Goal: Task Accomplishment & Management: Complete application form

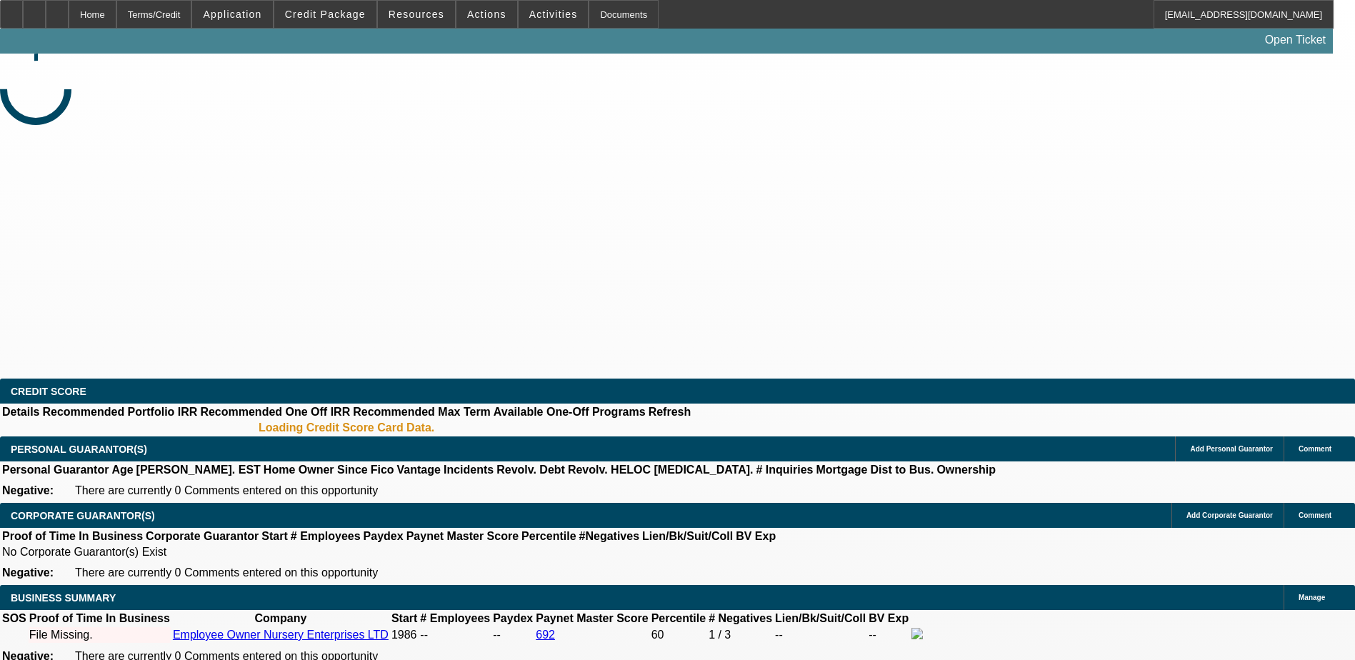
select select "0"
select select "2"
select select "0.1"
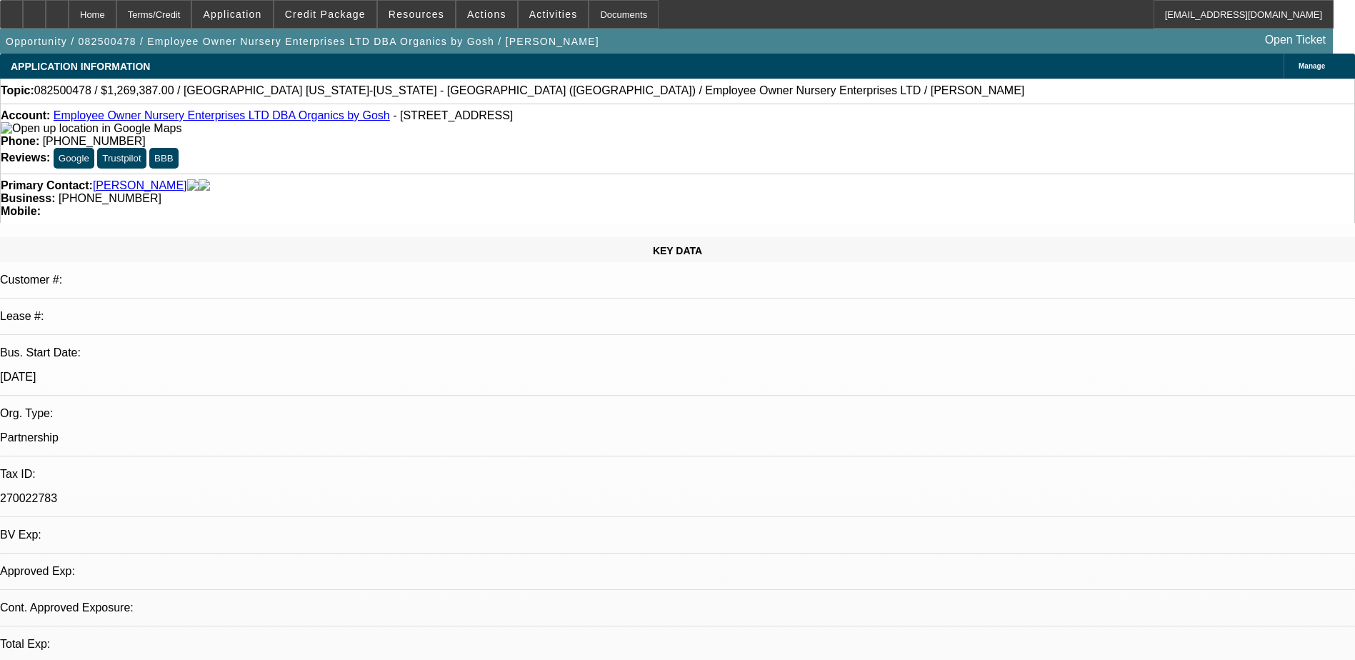
select select "1"
select select "2"
select select "4"
click at [338, 9] on span "Credit Package" at bounding box center [325, 14] width 81 height 11
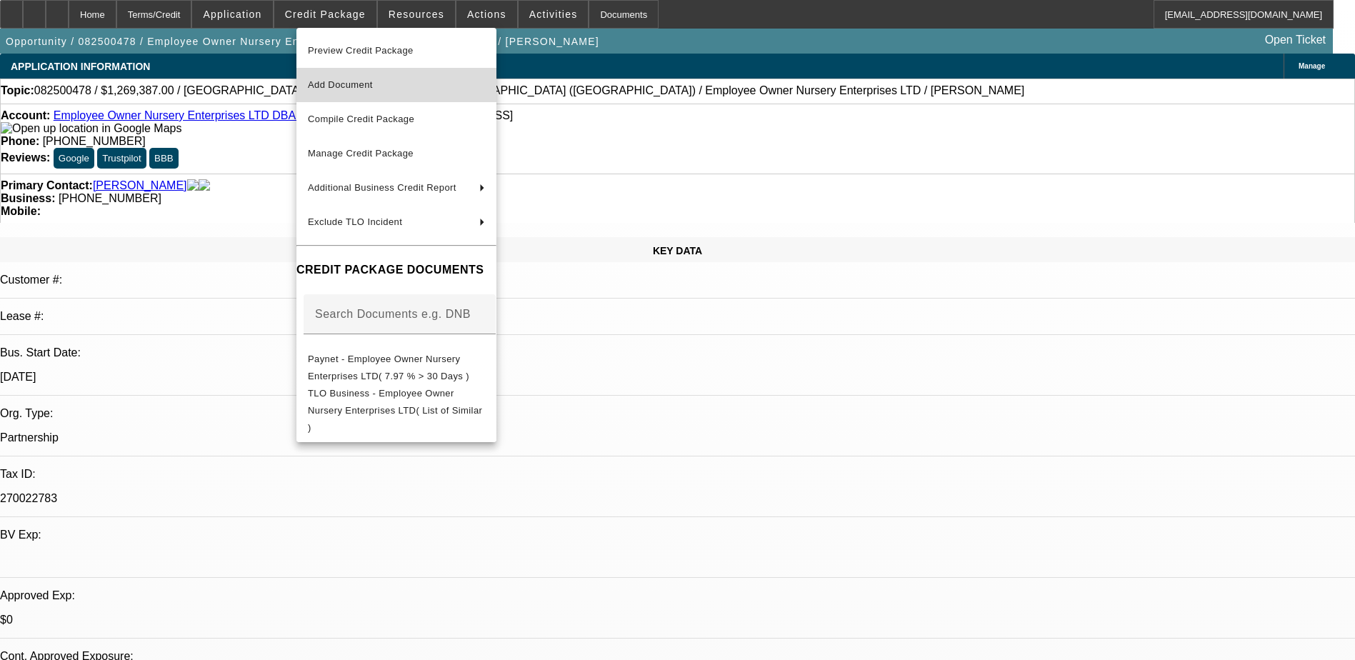
click at [373, 81] on span "Add Document" at bounding box center [340, 84] width 65 height 11
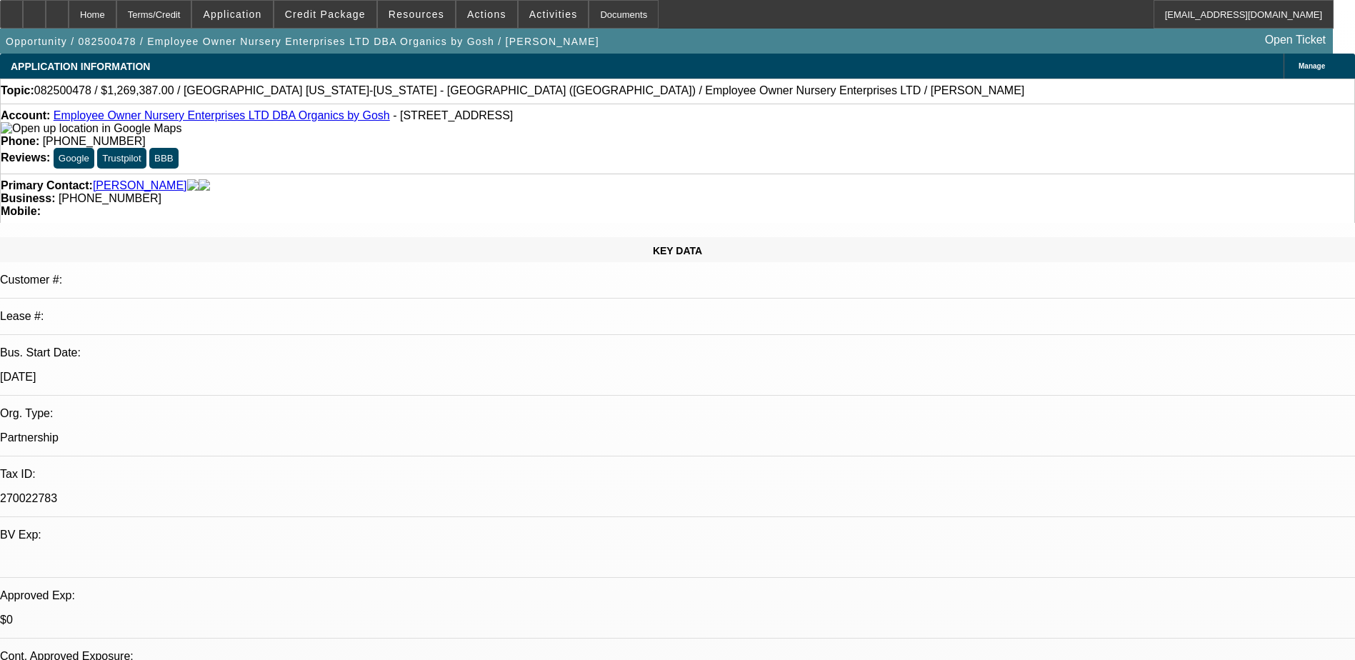
click at [57, 9] on icon at bounding box center [57, 9] width 0 height 0
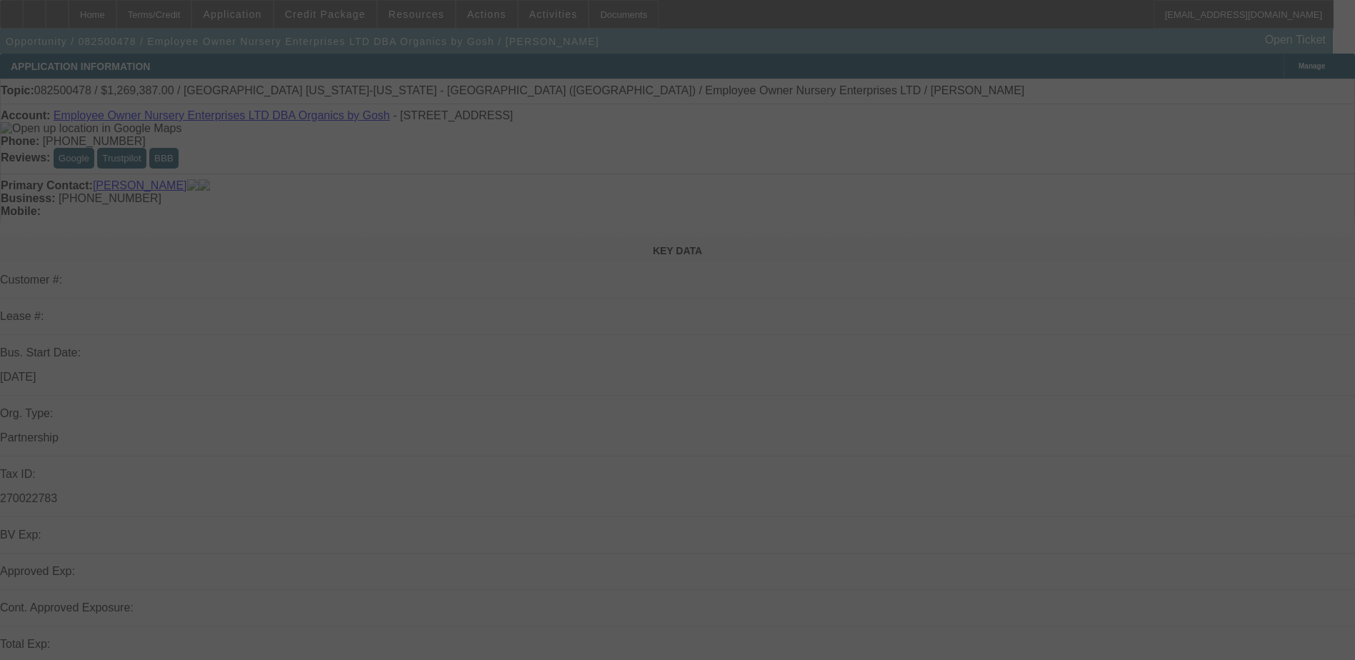
click at [1042, 423] on div at bounding box center [677, 330] width 1355 height 660
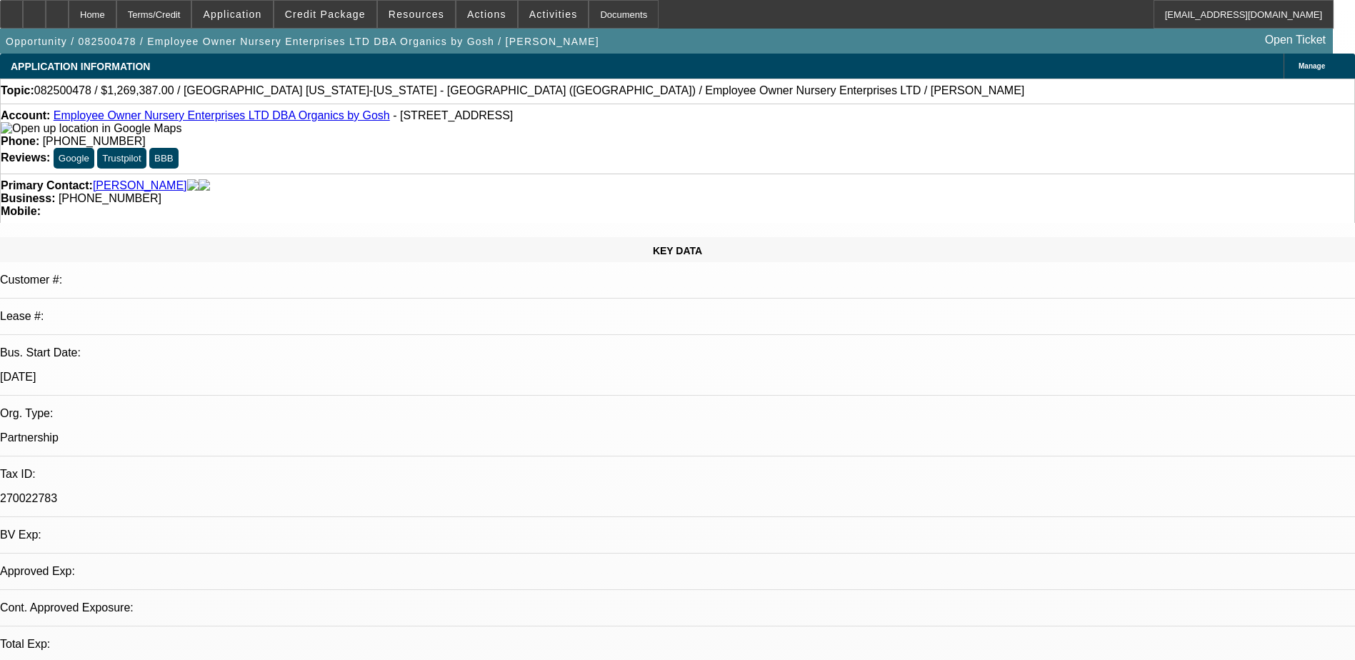
select select "0"
select select "2"
select select "0.1"
select select "4"
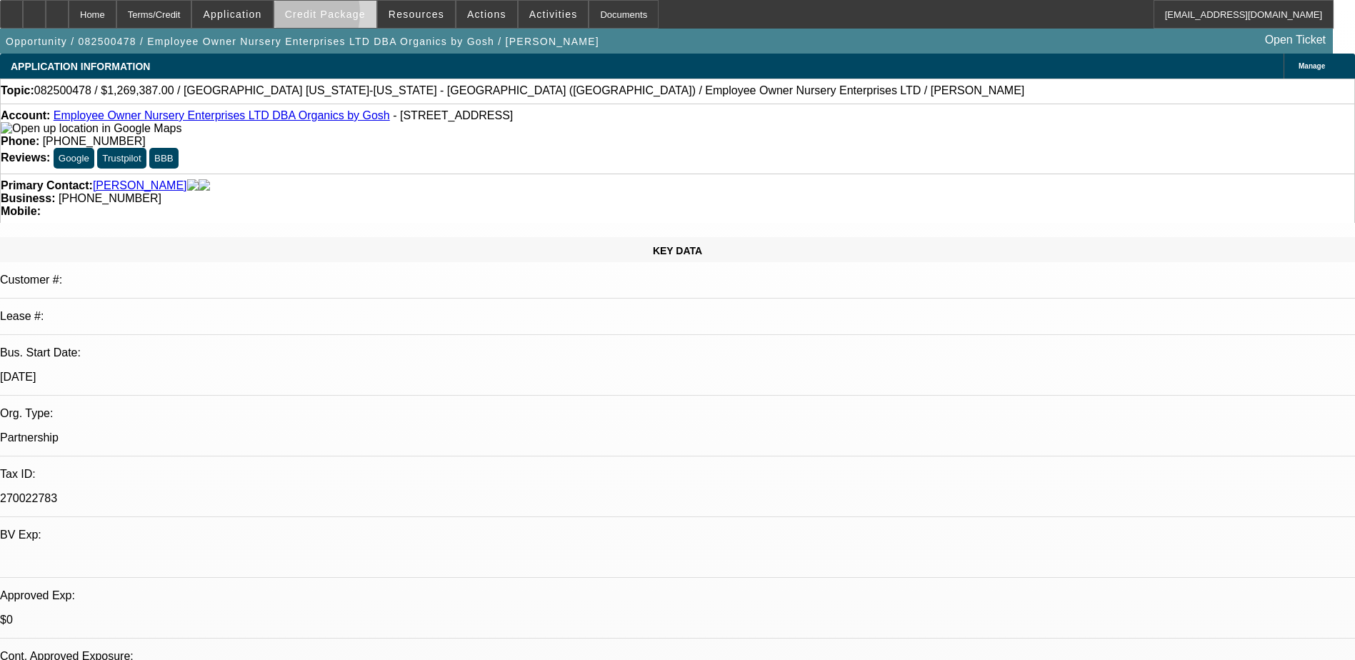
click at [313, 16] on span "Credit Package" at bounding box center [325, 14] width 81 height 11
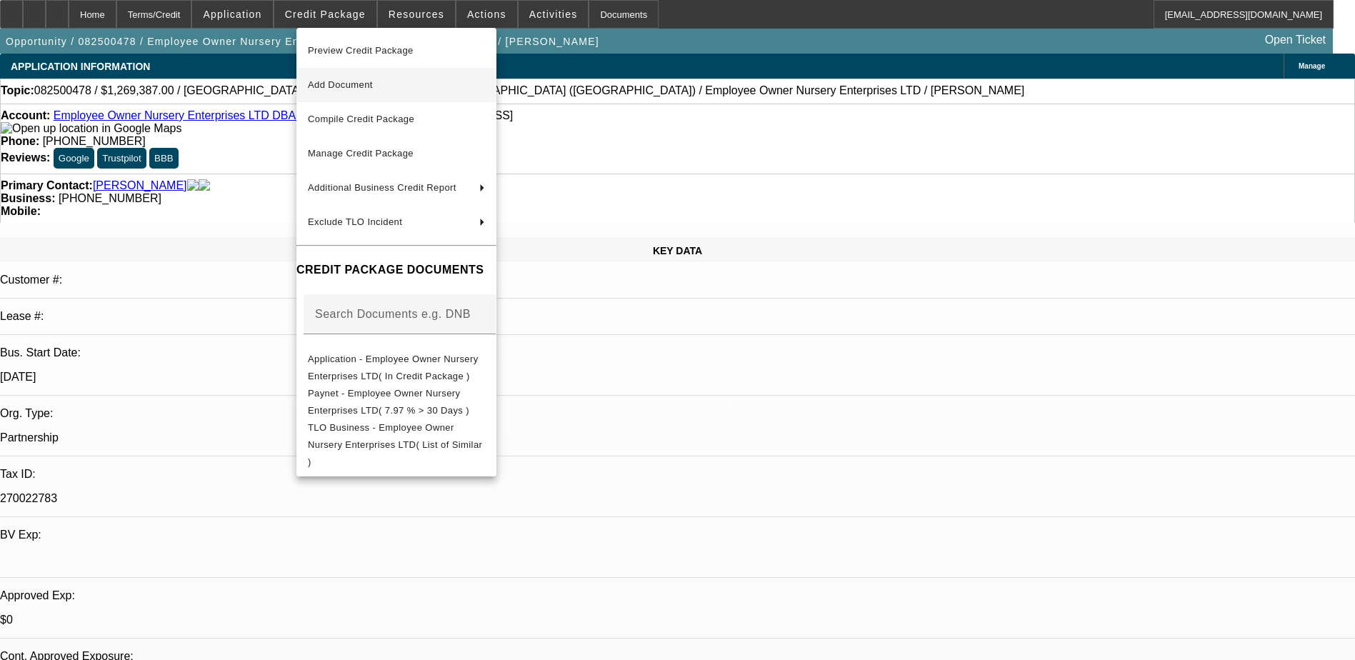
click at [373, 86] on span "Add Document" at bounding box center [340, 84] width 65 height 11
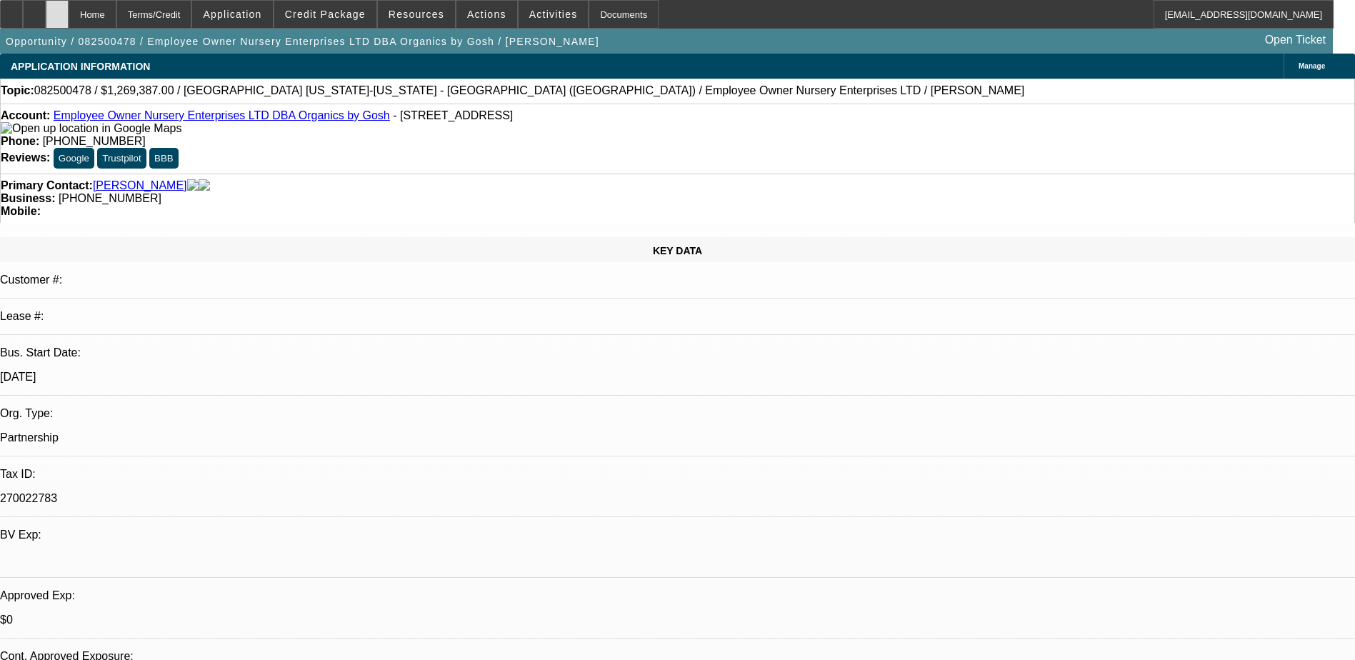
click at [57, 9] on icon at bounding box center [57, 9] width 0 height 0
select select "0"
select select "2"
select select "0.1"
select select "1"
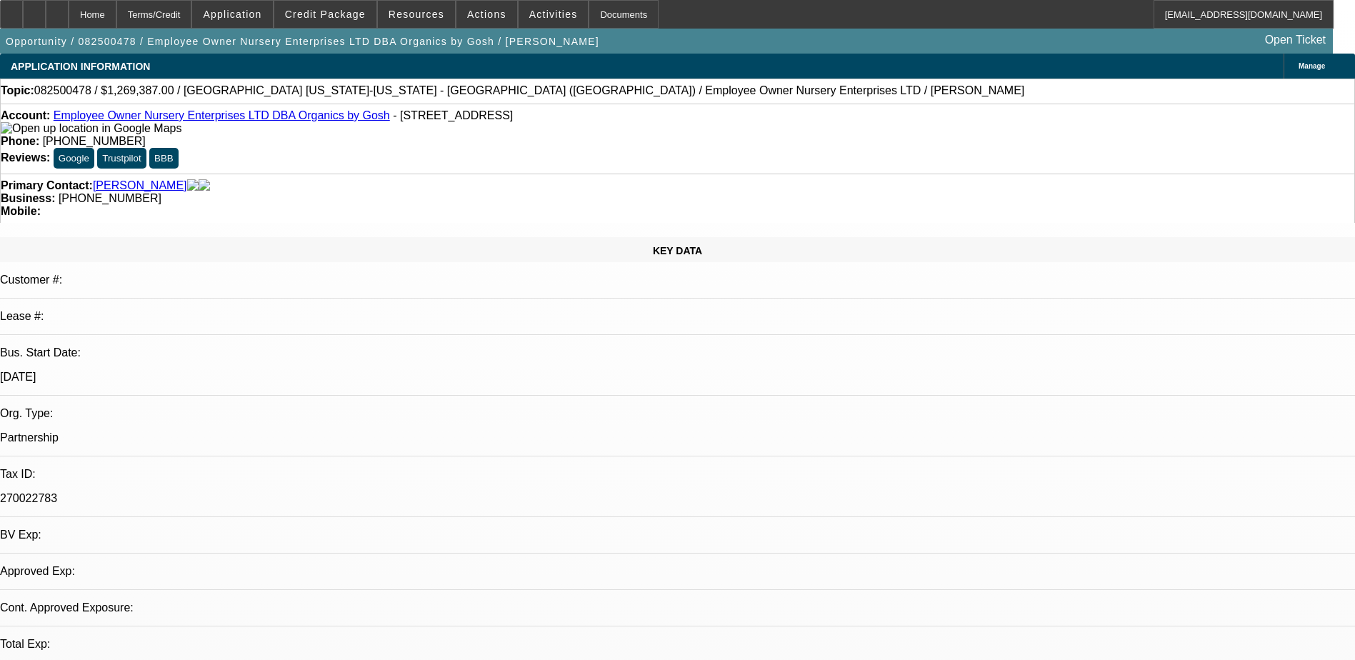
select select "2"
select select "4"
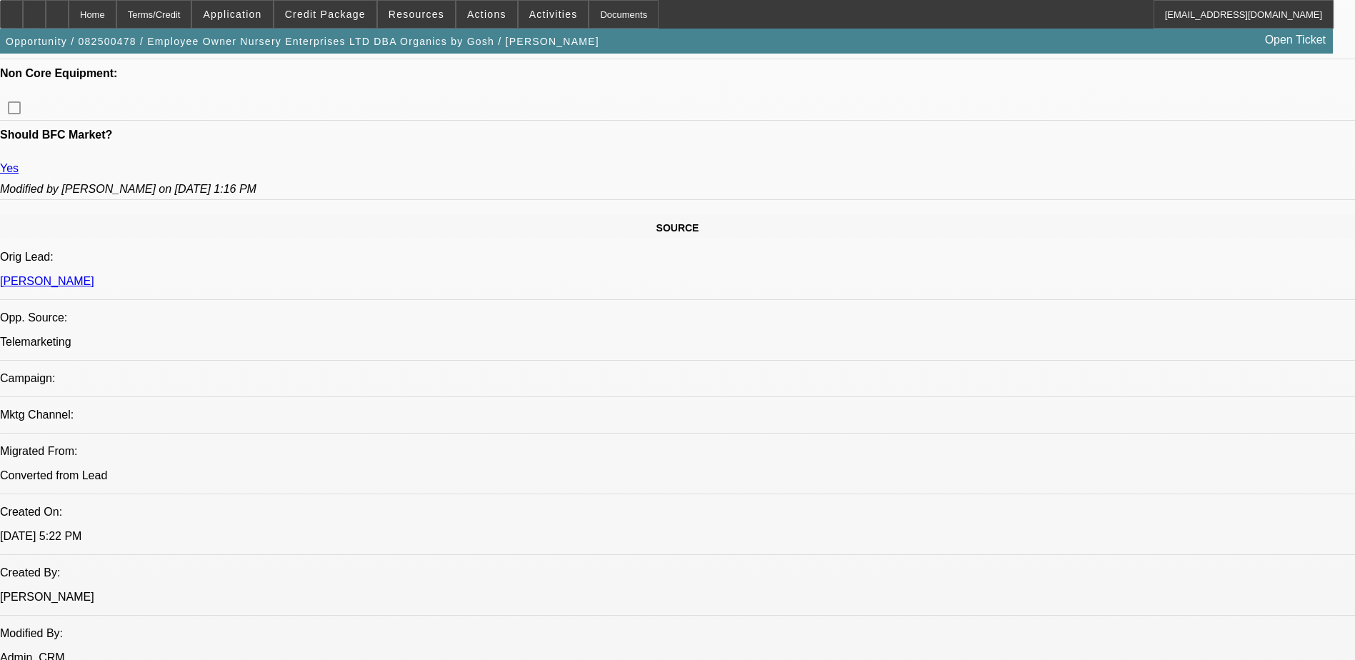
scroll to position [500, 0]
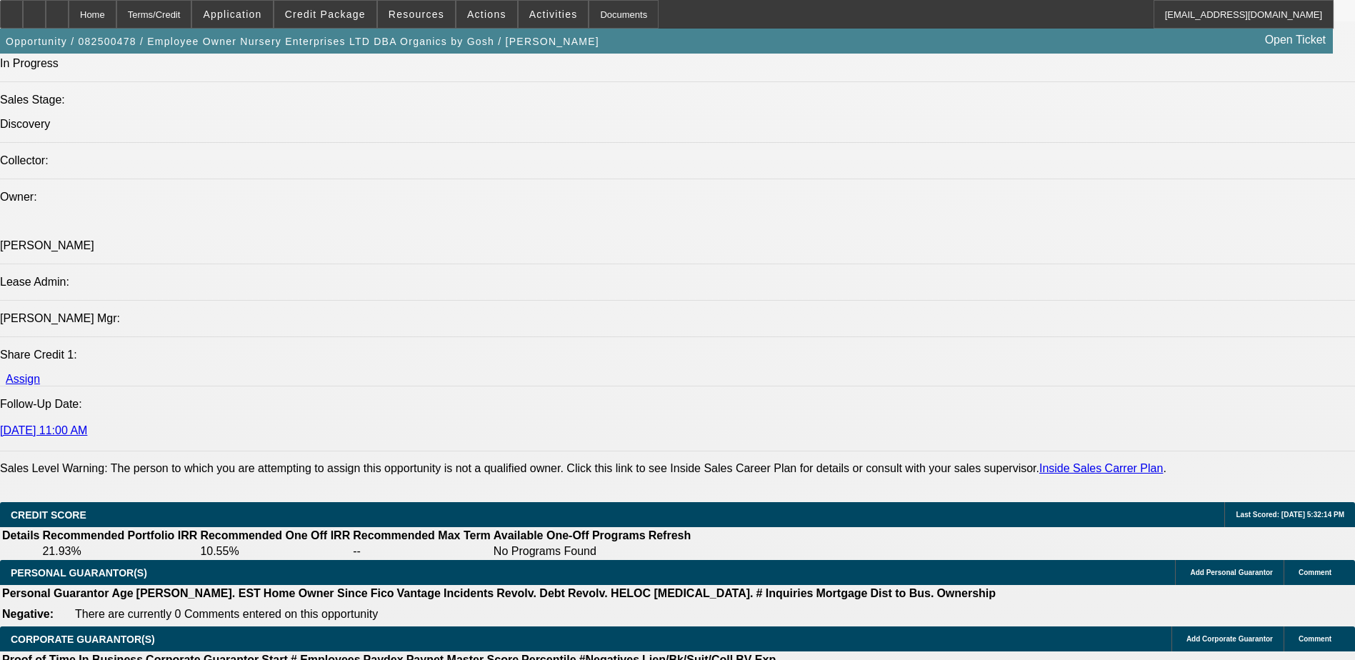
scroll to position [1857, 0]
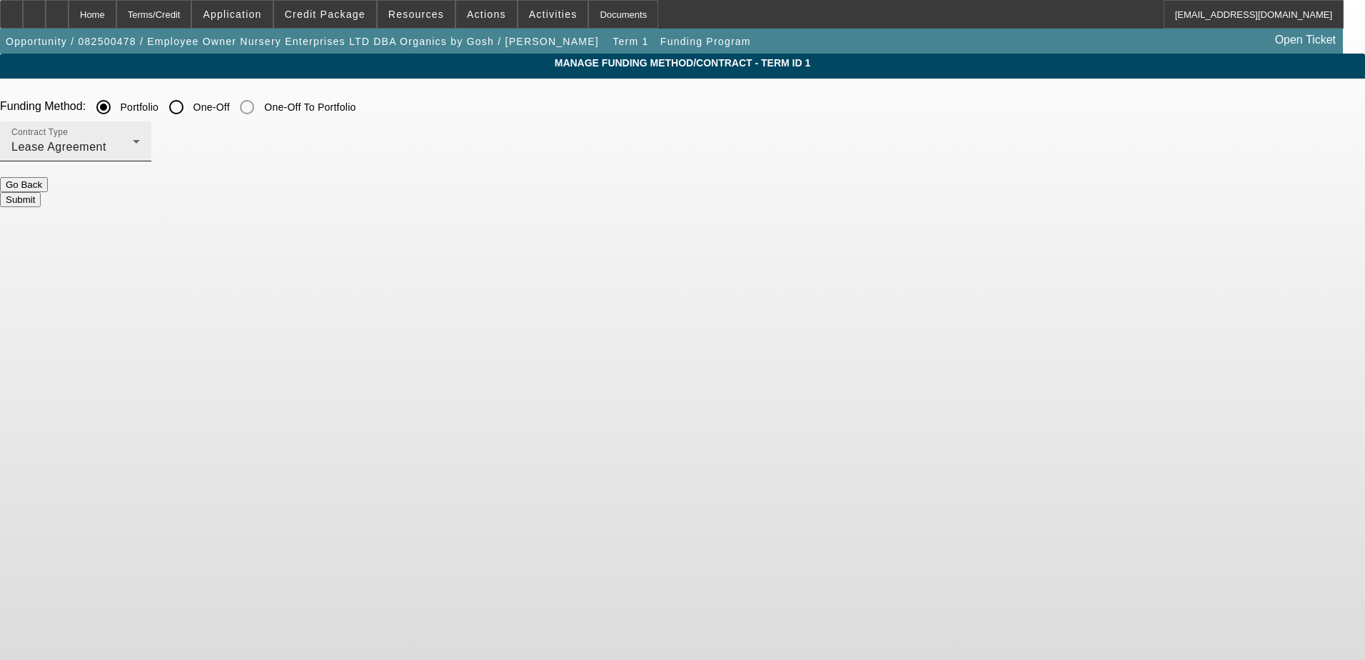
click at [133, 144] on div "Lease Agreement" at bounding box center [71, 147] width 121 height 17
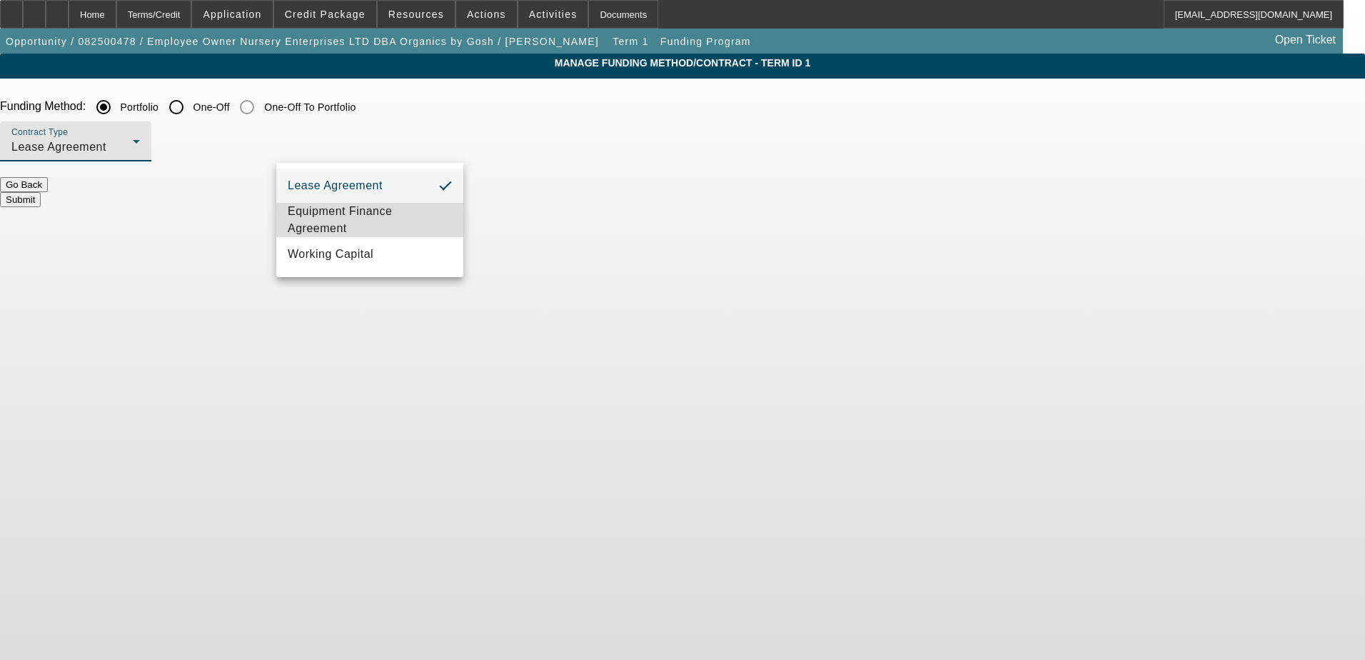
click at [429, 224] on span "Equipment Finance Agreement" at bounding box center [370, 220] width 164 height 34
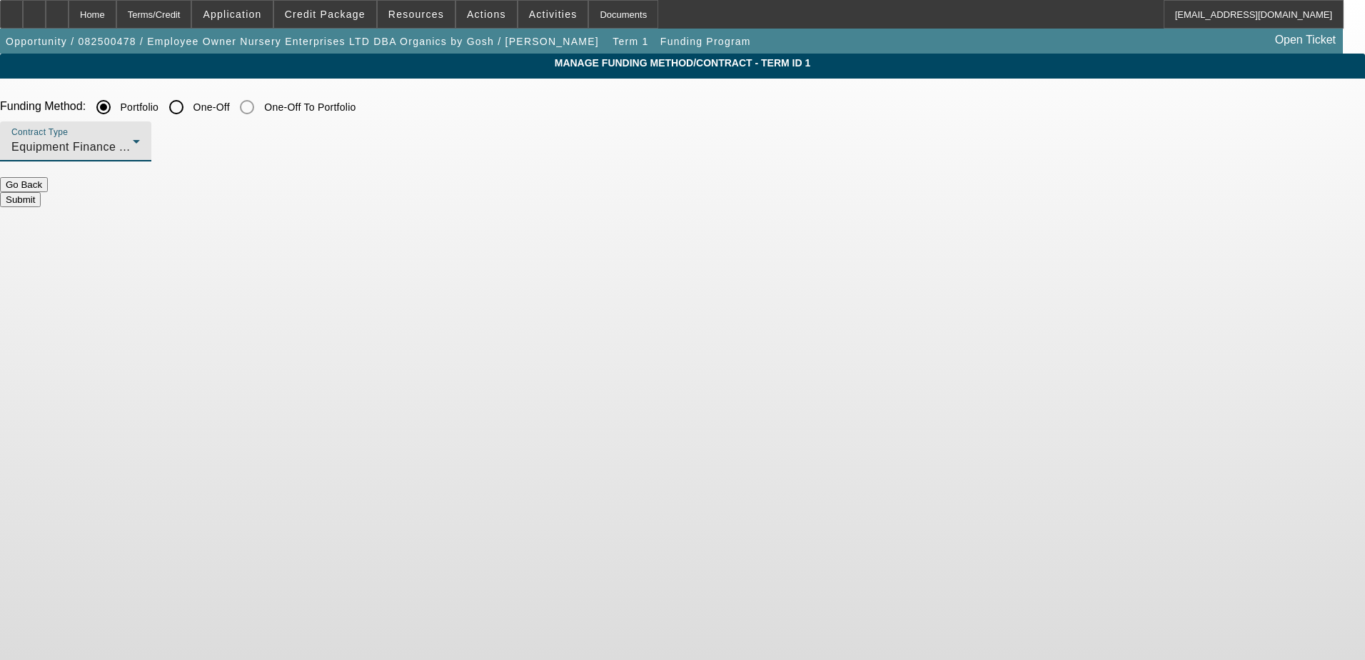
click at [191, 104] on input "One-Off" at bounding box center [176, 107] width 29 height 29
radio input "true"
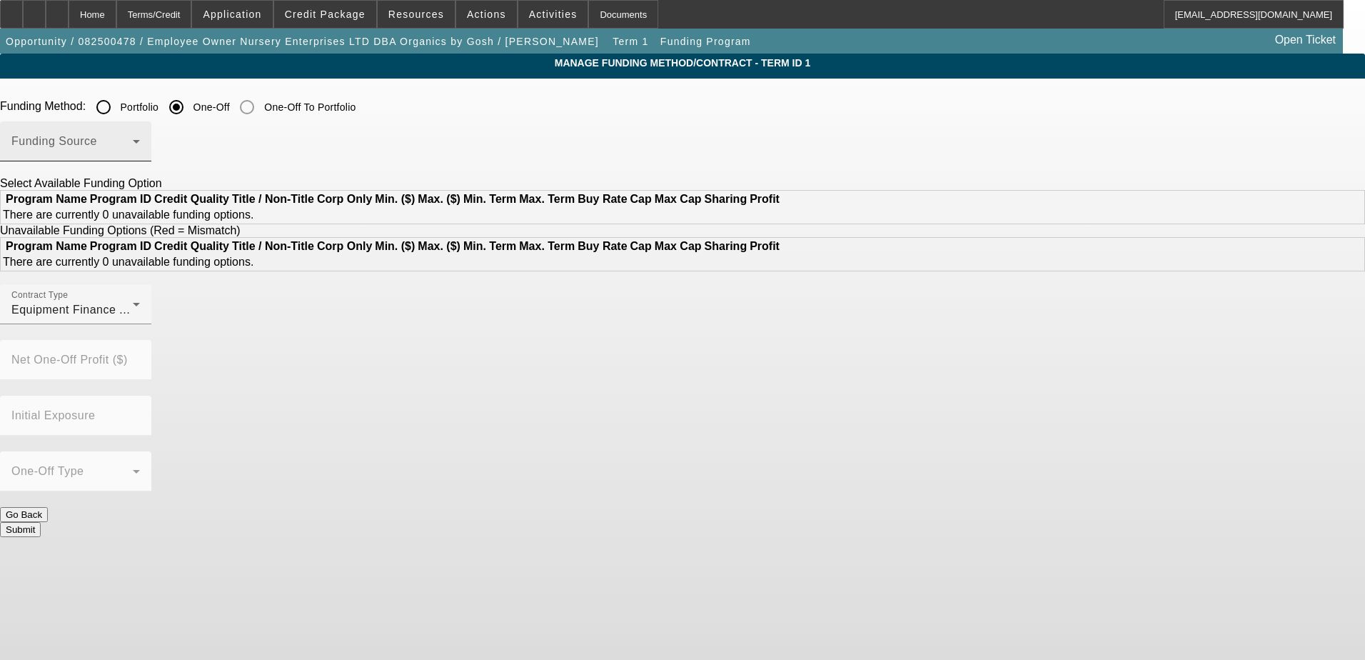
click at [133, 149] on span at bounding box center [71, 147] width 121 height 17
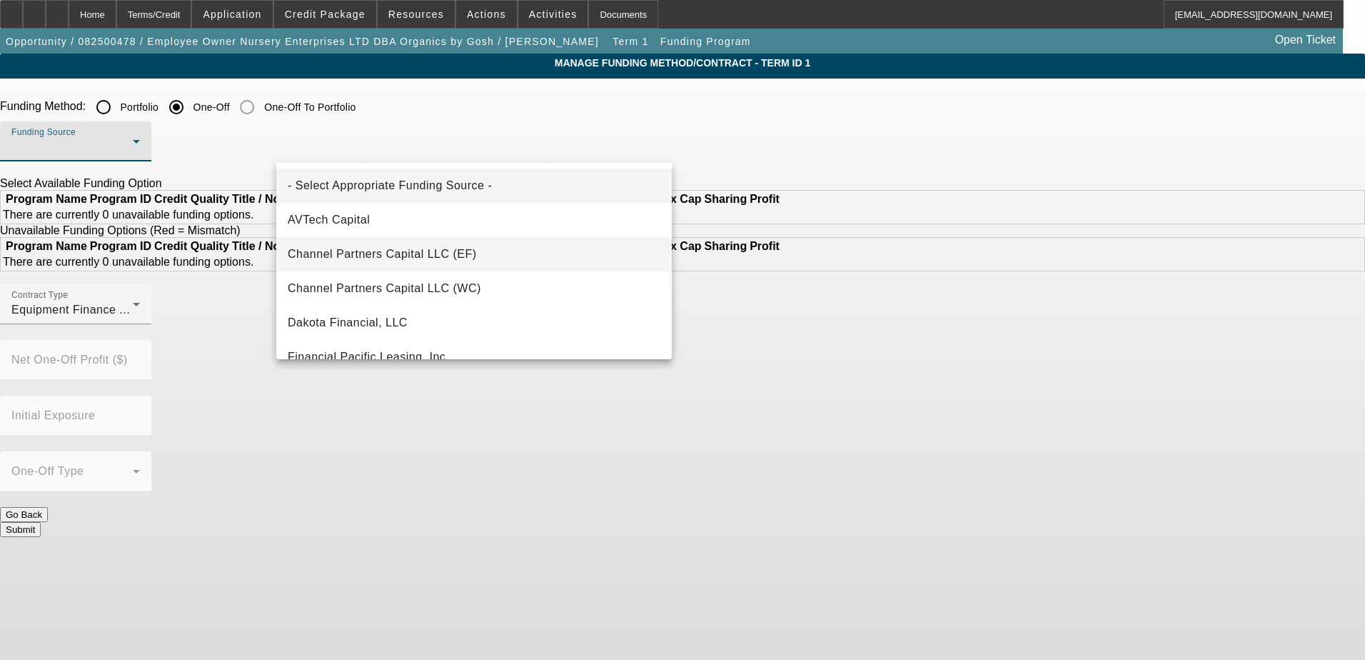
click at [436, 254] on span "Channel Partners Capital LLC (EF)" at bounding box center [382, 254] width 189 height 17
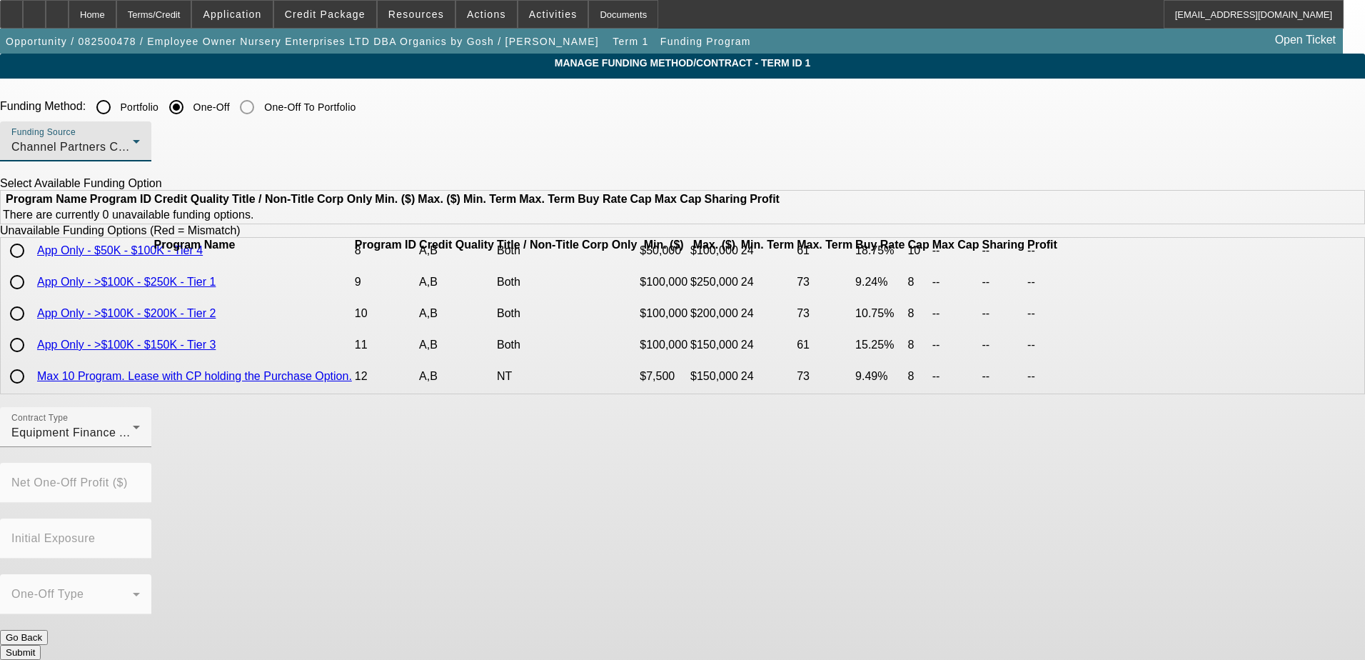
scroll to position [317, 0]
click at [140, 136] on div "Funding Source Channel Partners Capital LLC (EF)" at bounding box center [75, 141] width 129 height 40
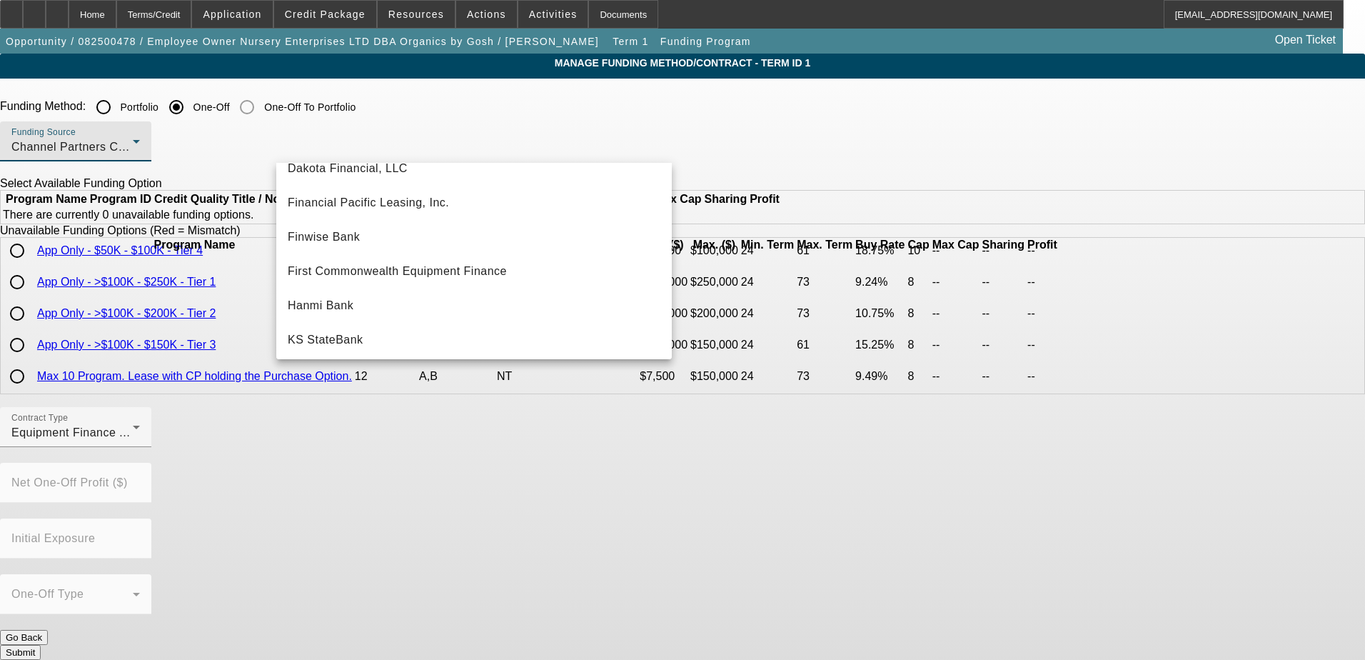
scroll to position [357, 0]
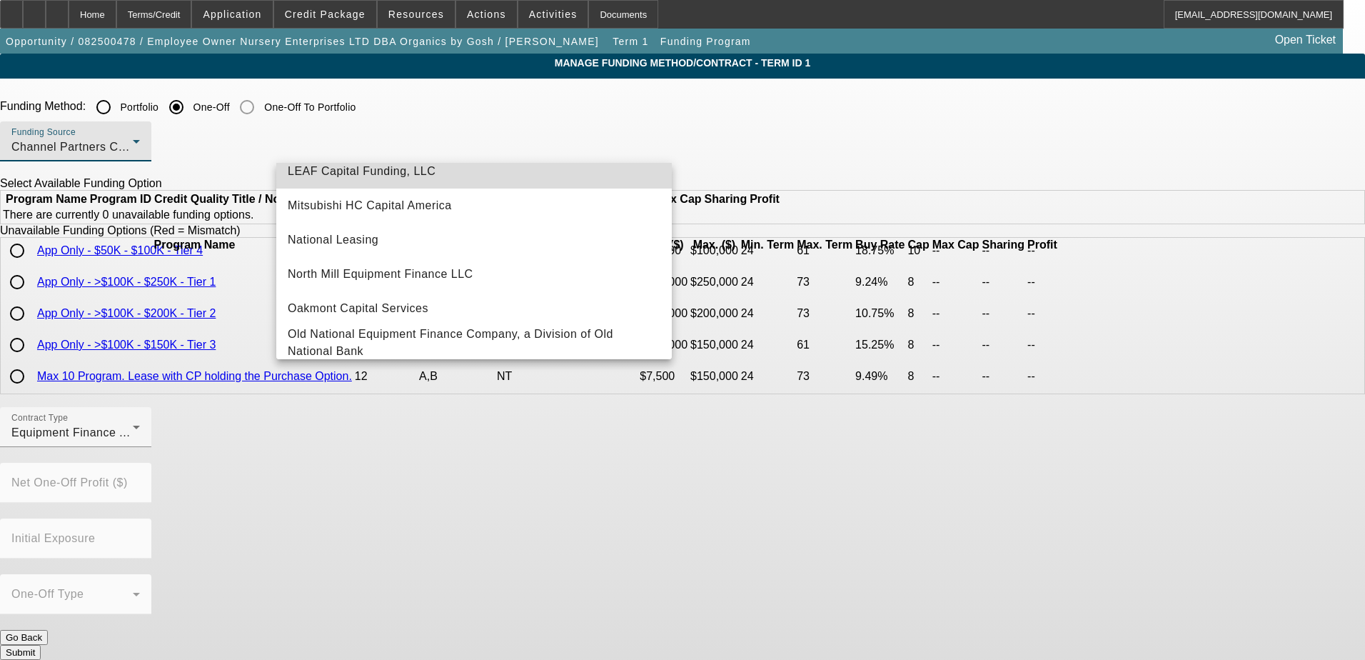
click at [498, 177] on mat-option "LEAF Capital Funding, LLC" at bounding box center [474, 171] width 396 height 34
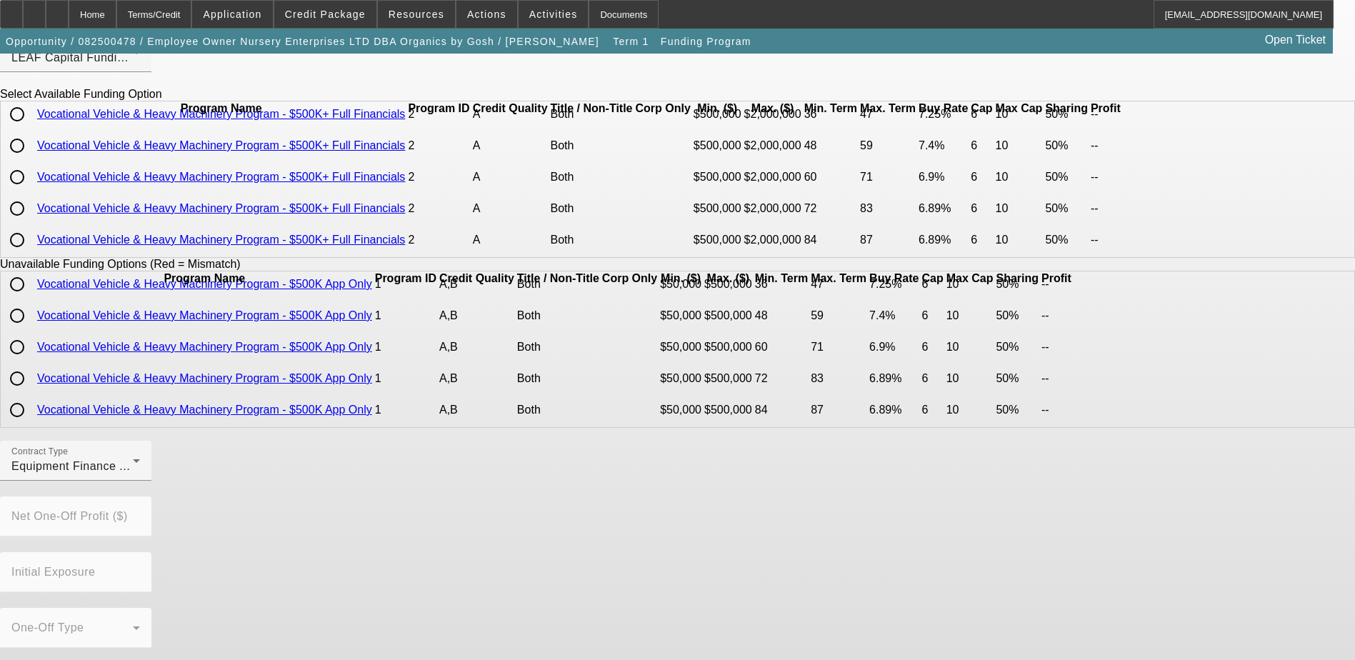
scroll to position [99, 0]
click at [31, 207] on input "radio" at bounding box center [17, 208] width 29 height 29
radio input "true"
click at [31, 207] on input "radio" at bounding box center [17, 208] width 29 height 29
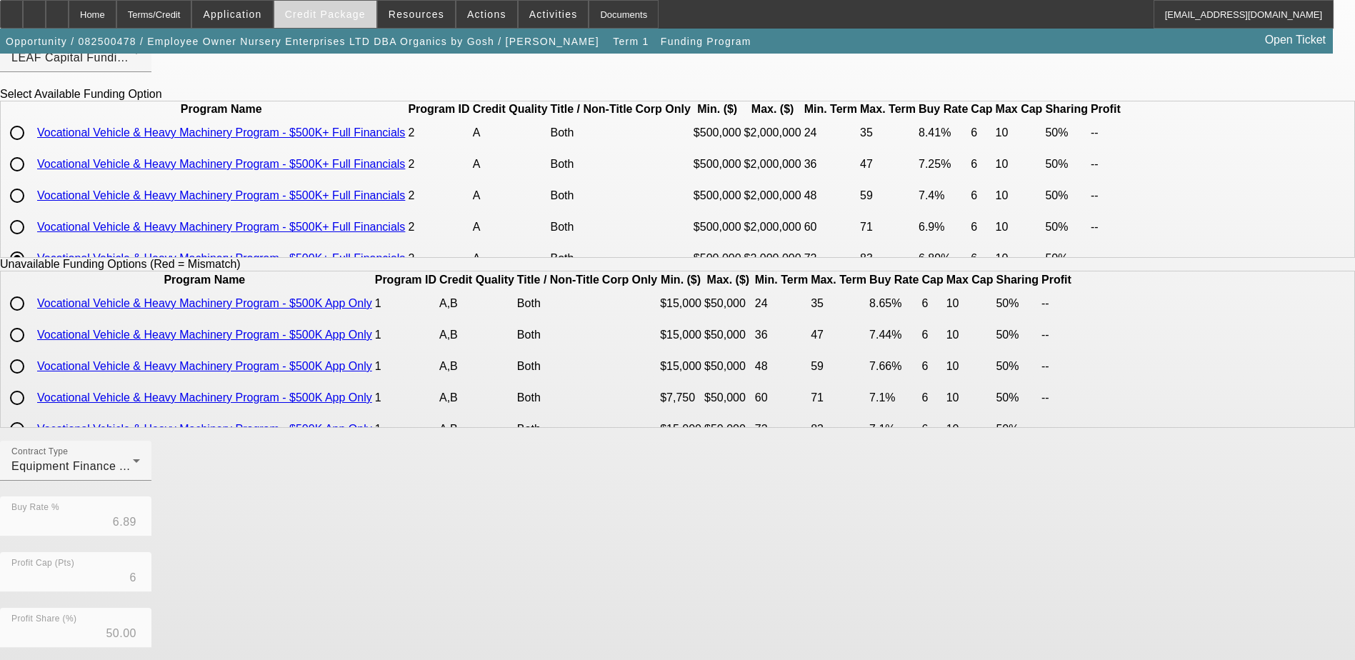
scroll to position [0, 0]
click at [307, 9] on span "Credit Package" at bounding box center [325, 14] width 81 height 11
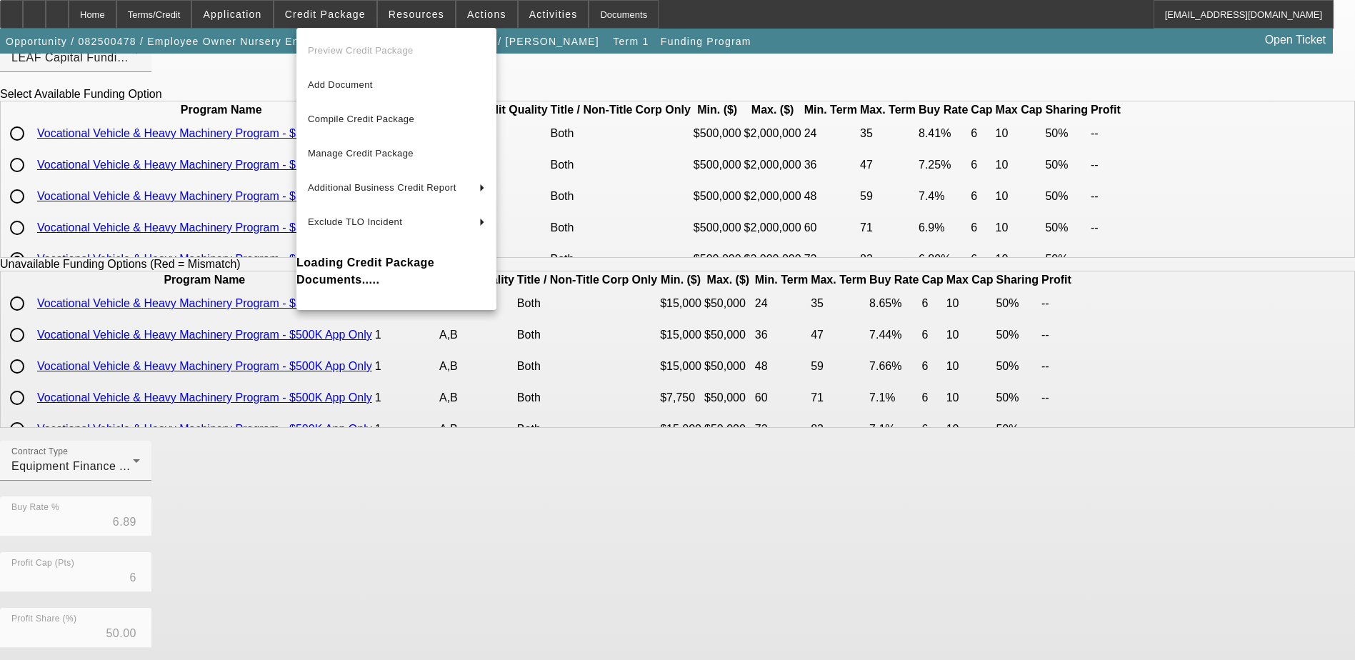
click at [310, 8] on div at bounding box center [677, 330] width 1355 height 660
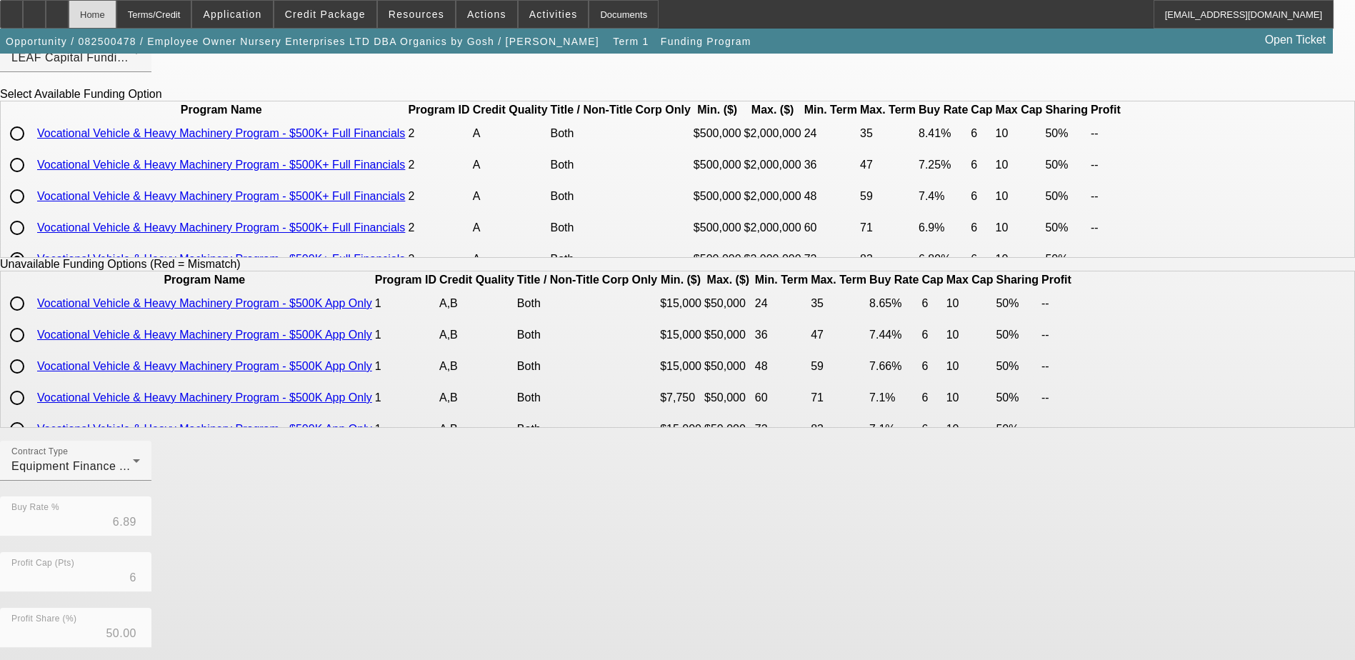
click at [116, 8] on div "Home" at bounding box center [93, 14] width 48 height 29
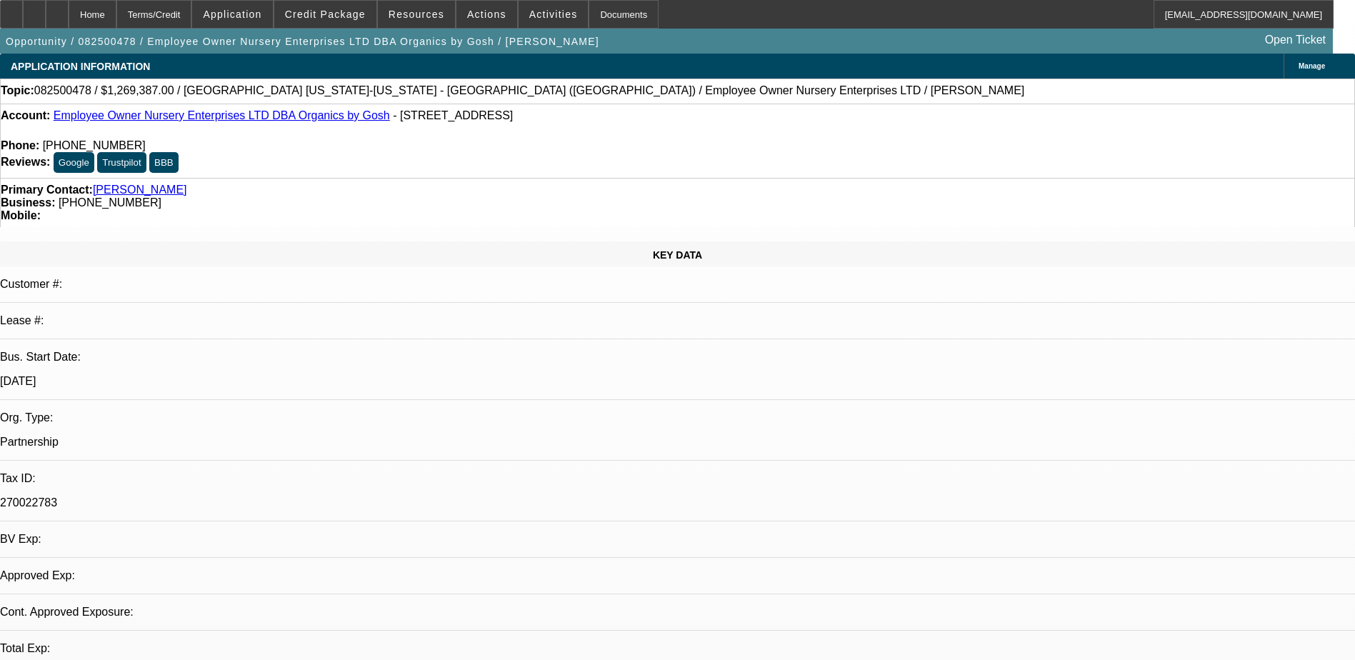
select select "0"
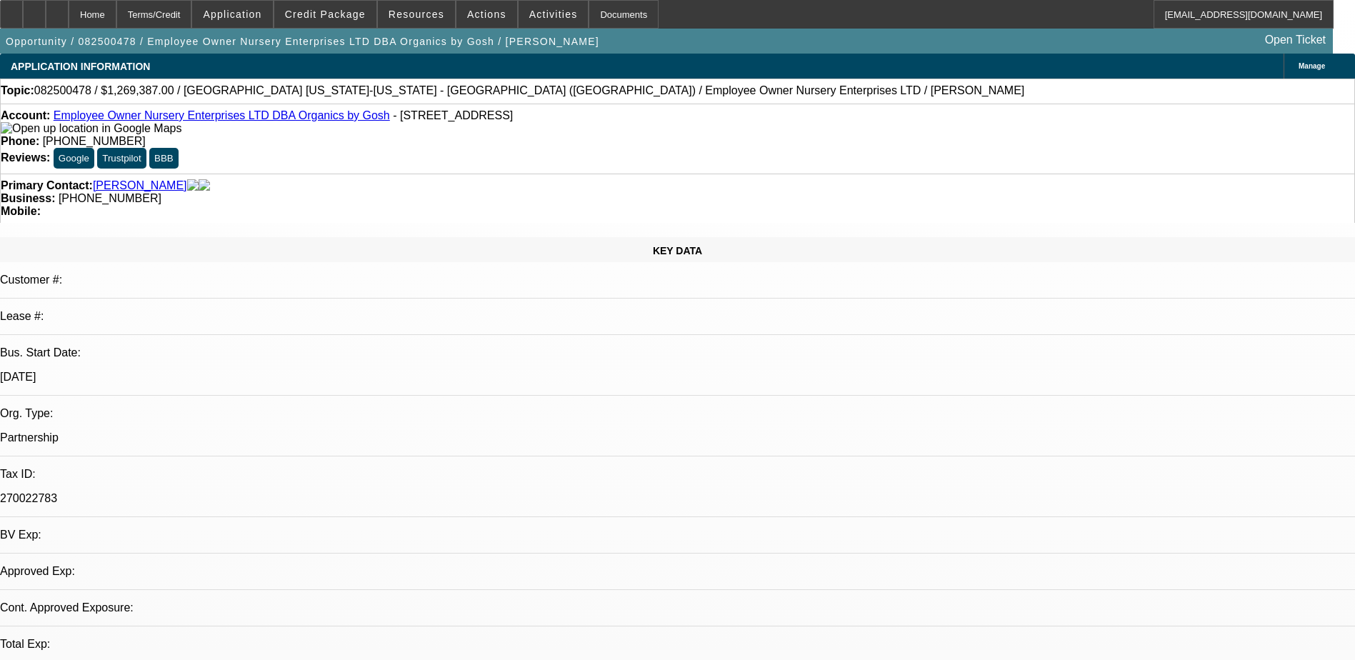
select select "2"
select select "0.1"
select select "4"
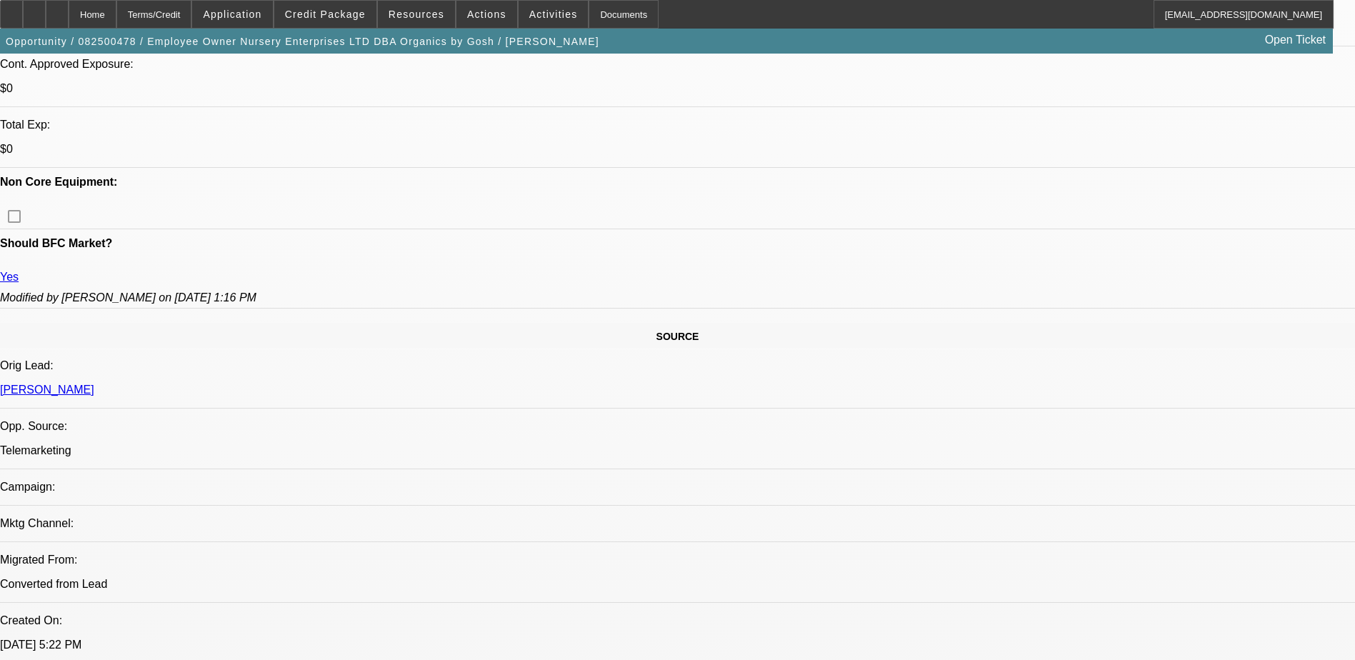
scroll to position [571, 0]
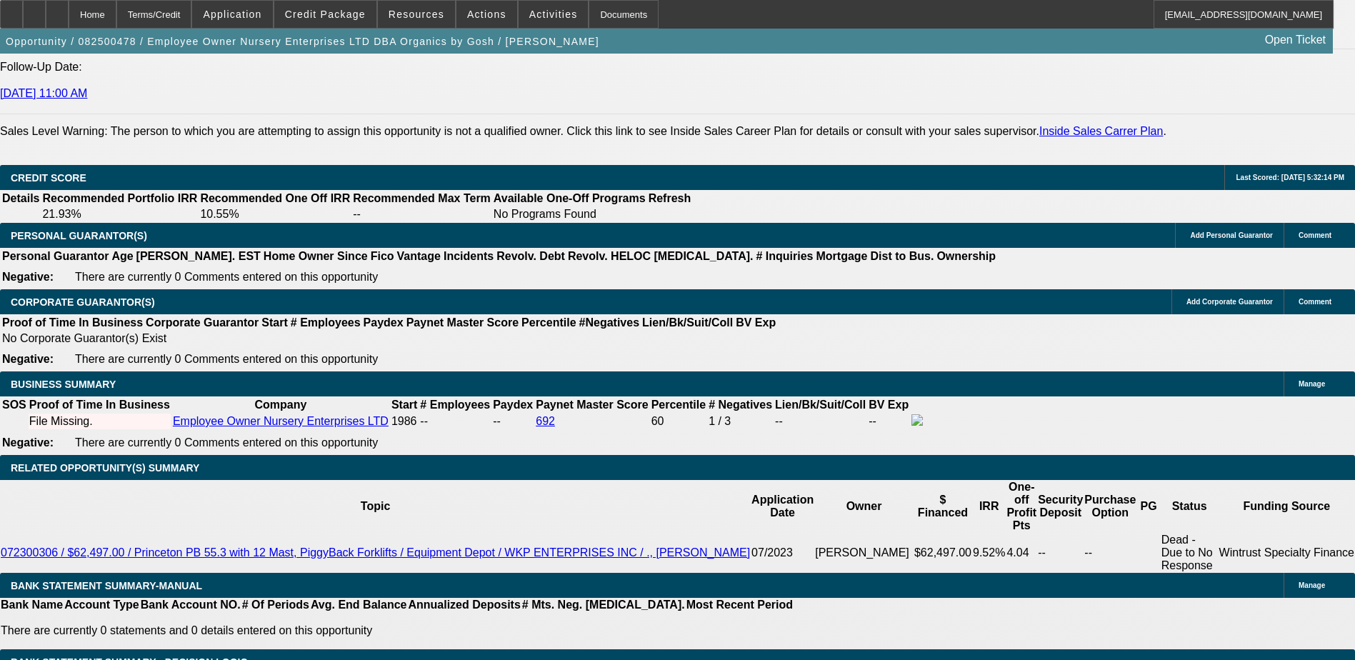
scroll to position [1928, 0]
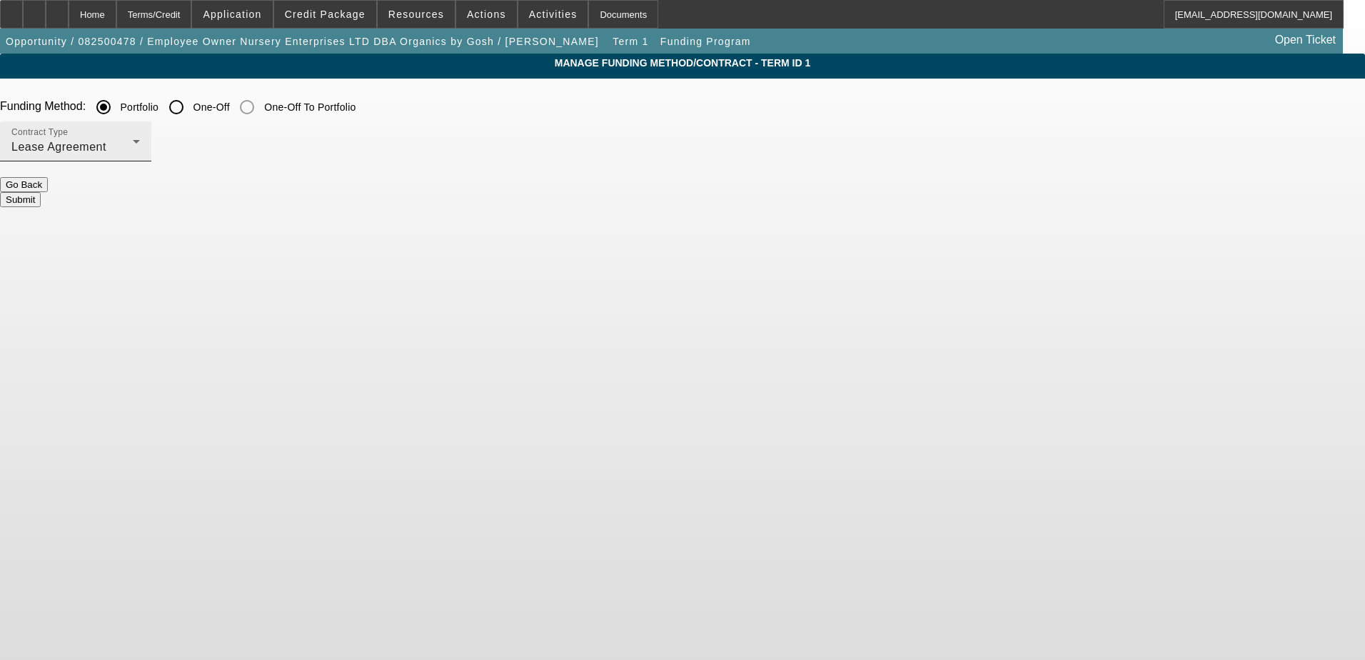
click at [133, 152] on div "Lease Agreement" at bounding box center [71, 147] width 121 height 17
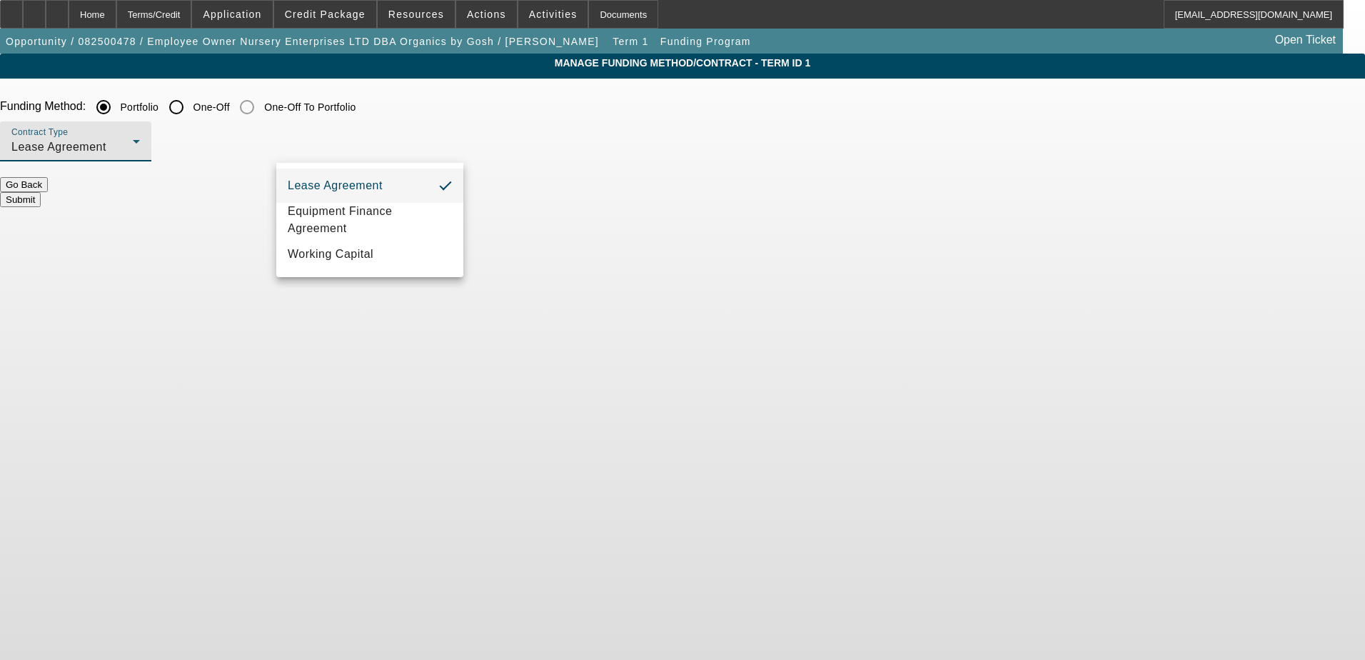
click at [436, 151] on div at bounding box center [682, 330] width 1365 height 660
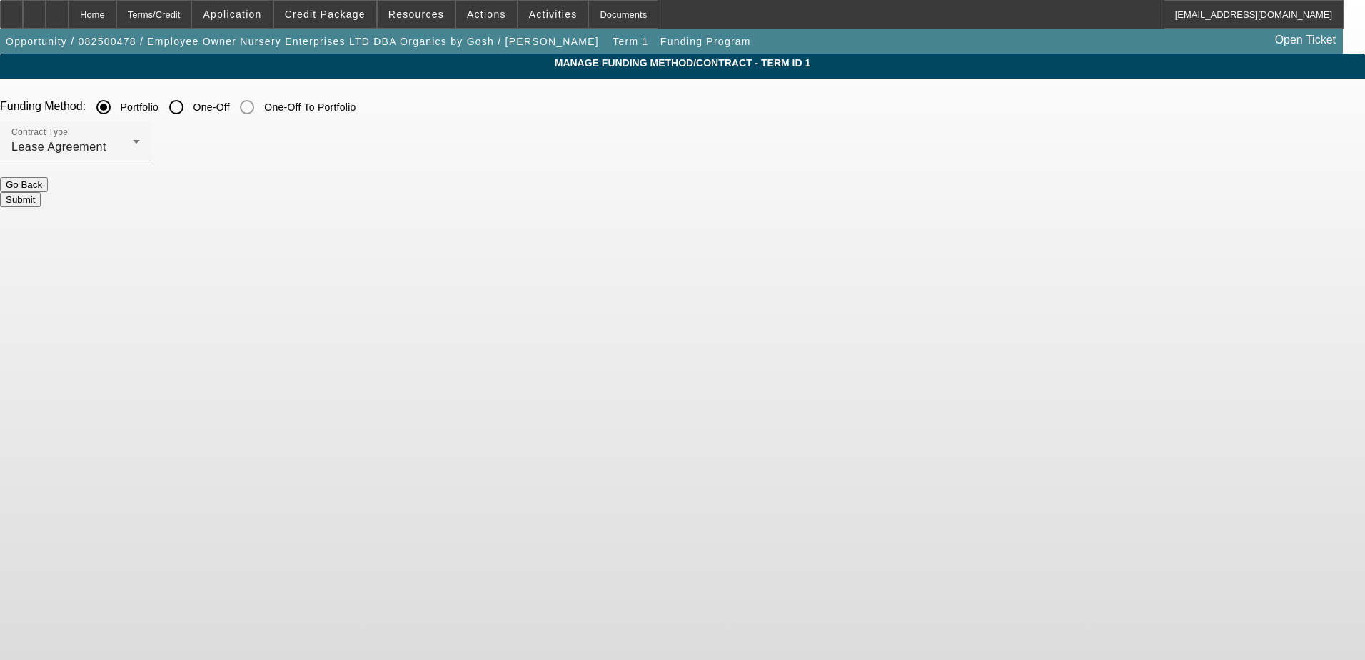
click at [191, 111] on input "One-Off" at bounding box center [176, 107] width 29 height 29
radio input "true"
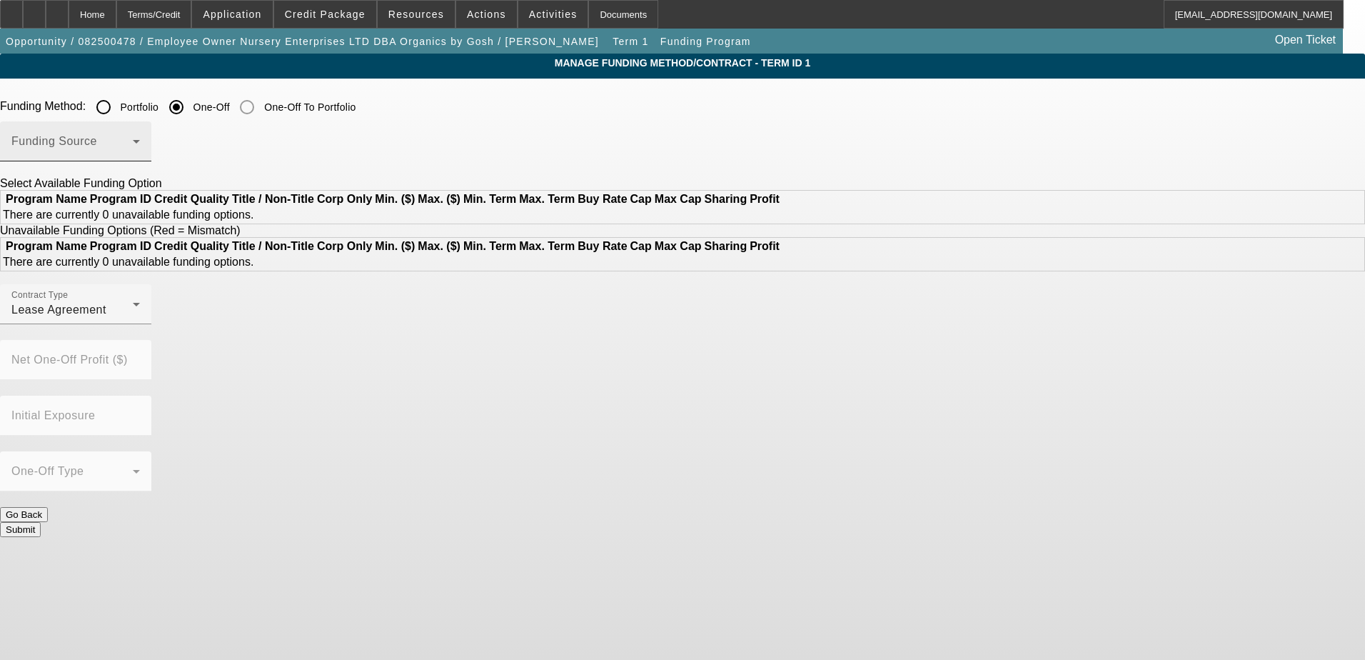
click at [133, 151] on span at bounding box center [71, 147] width 121 height 17
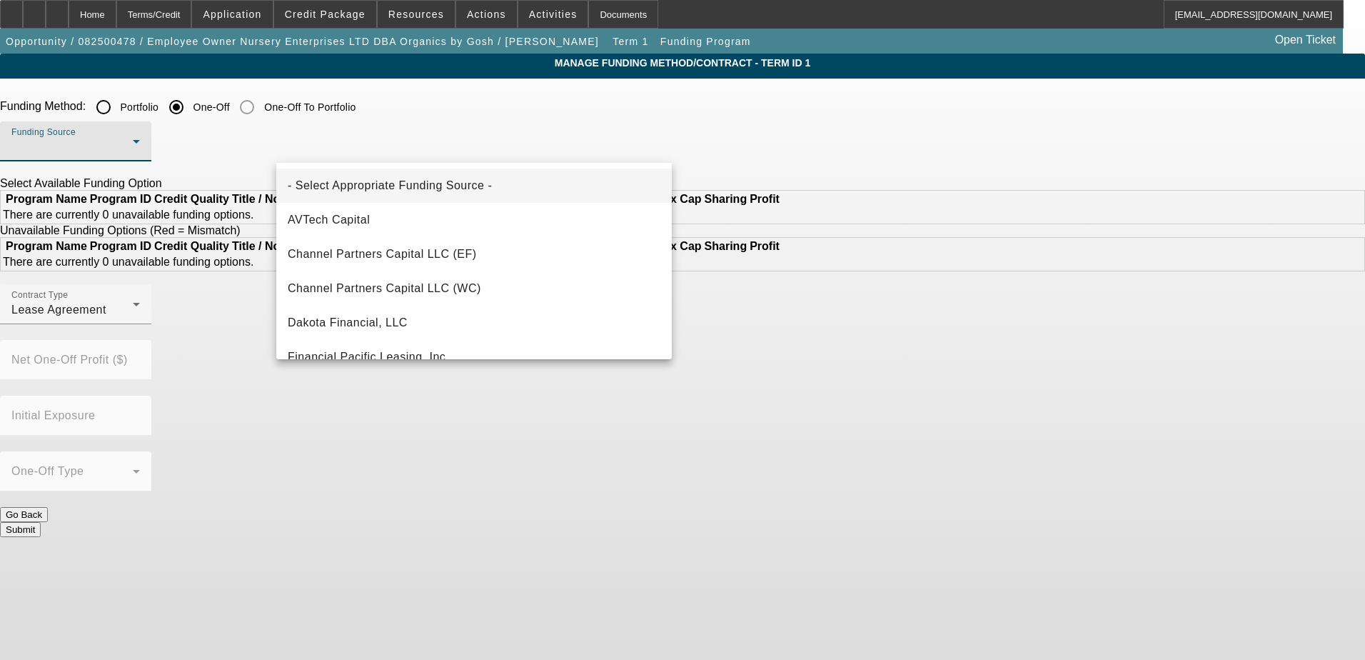
scroll to position [357, 0]
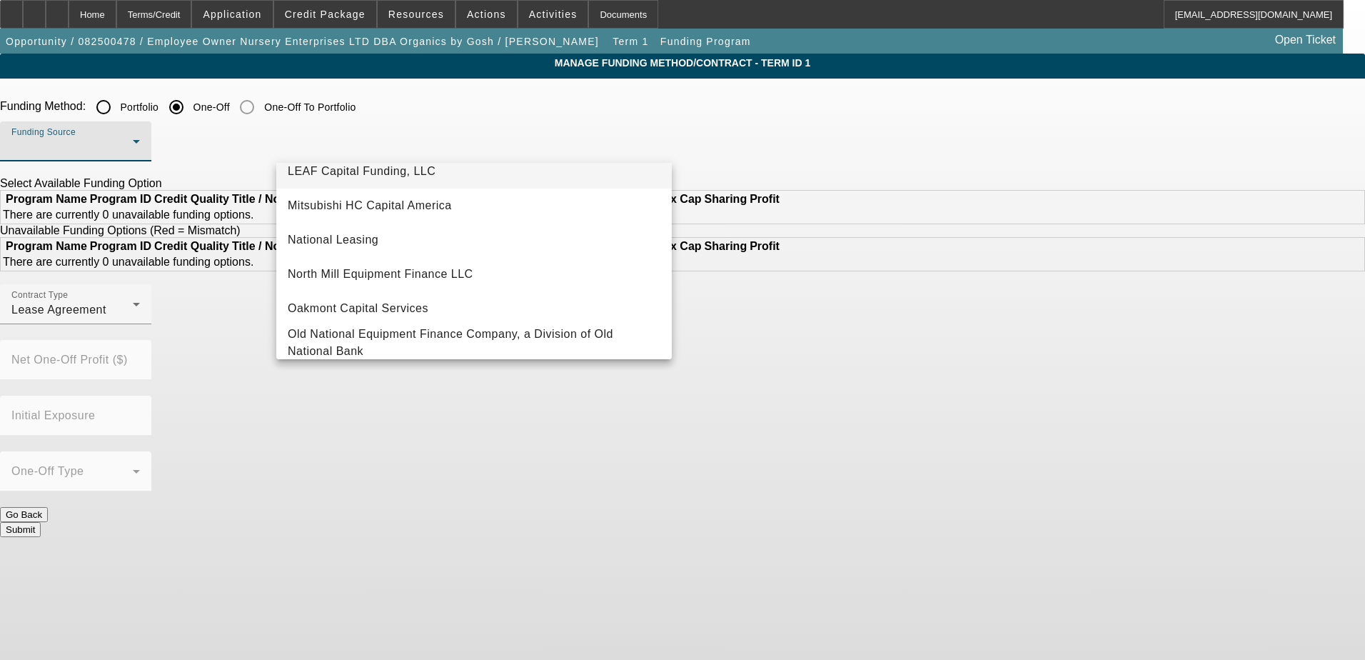
click at [412, 181] on mat-option "LEAF Capital Funding, LLC" at bounding box center [474, 171] width 396 height 34
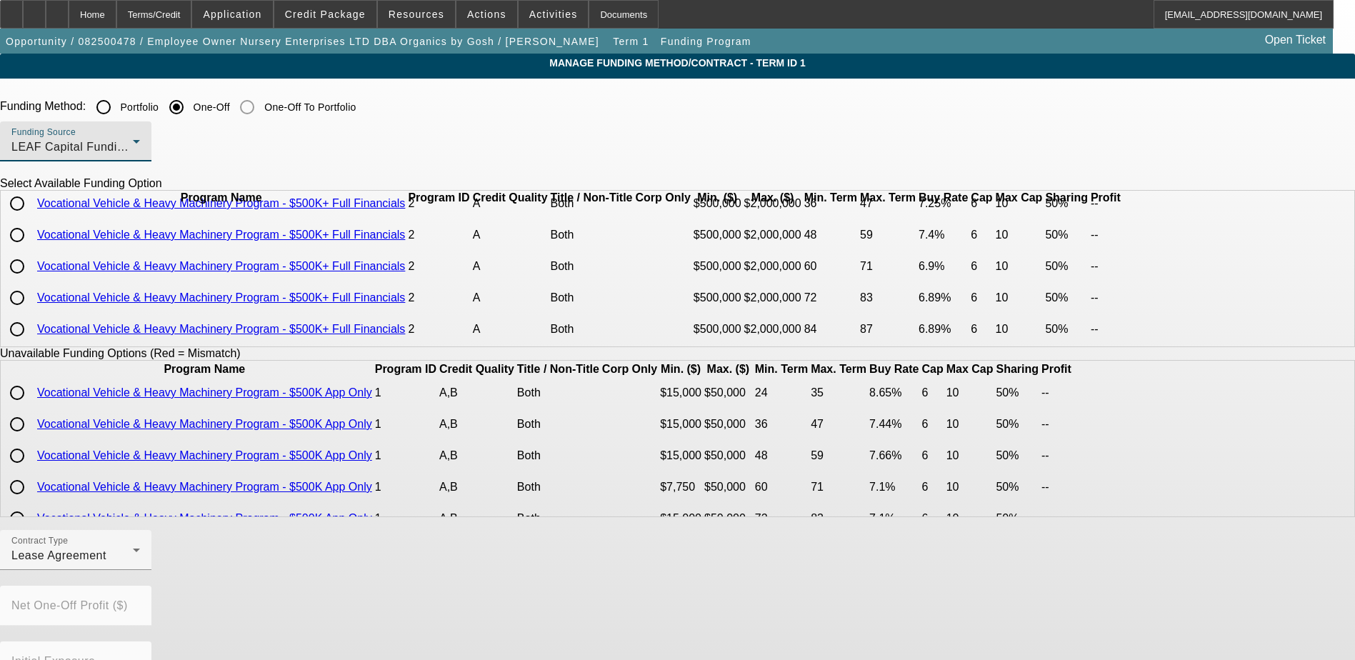
scroll to position [99, 0]
click at [31, 259] on input "radio" at bounding box center [17, 266] width 29 height 29
radio input "true"
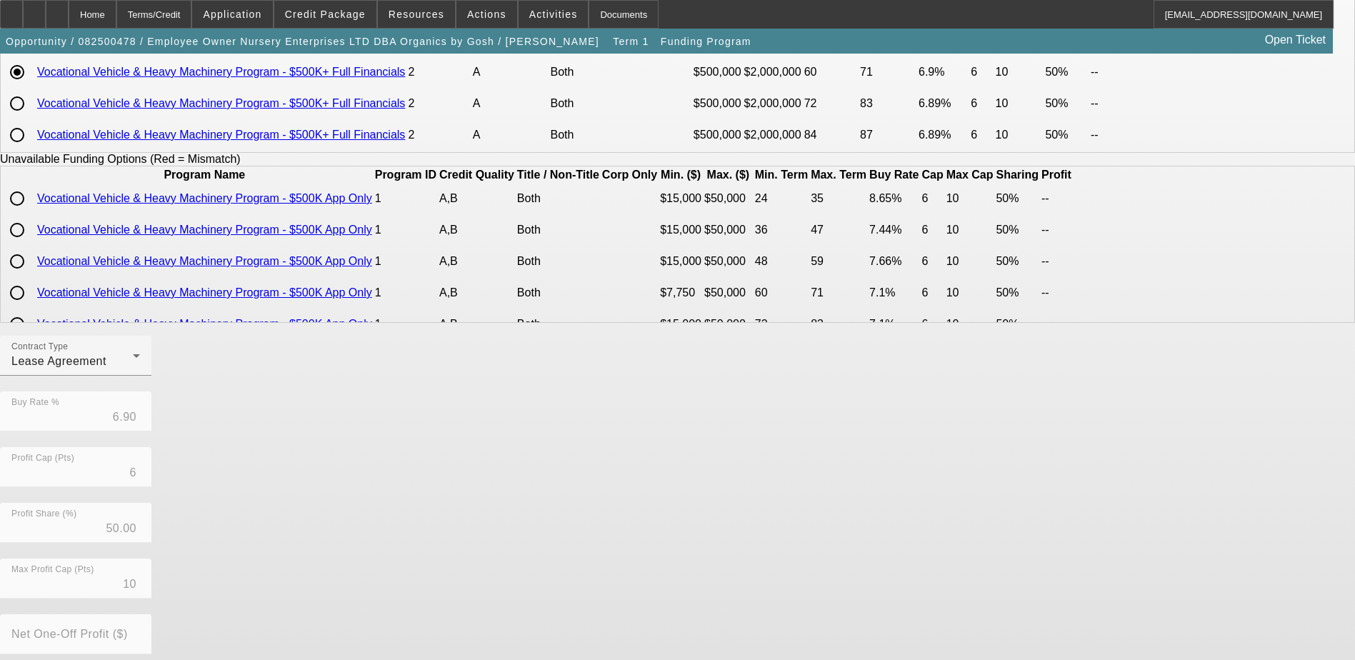
scroll to position [214, 0]
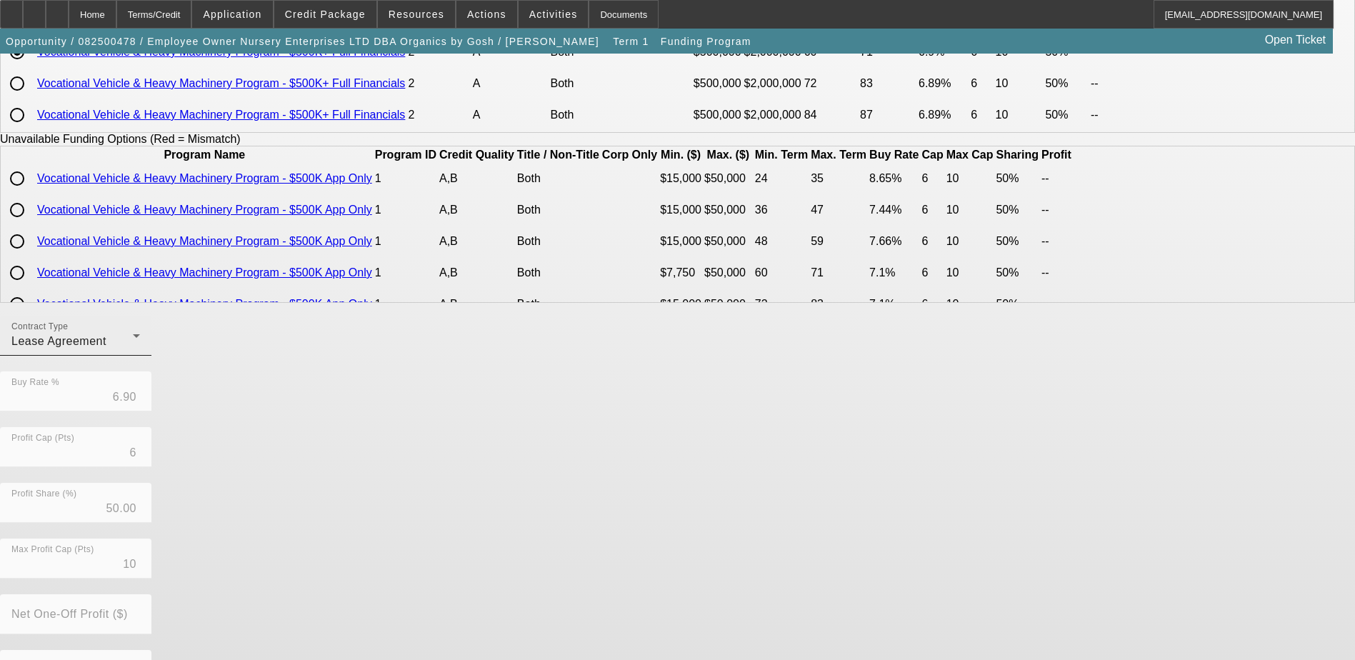
click at [133, 350] on div "Lease Agreement" at bounding box center [71, 341] width 121 height 17
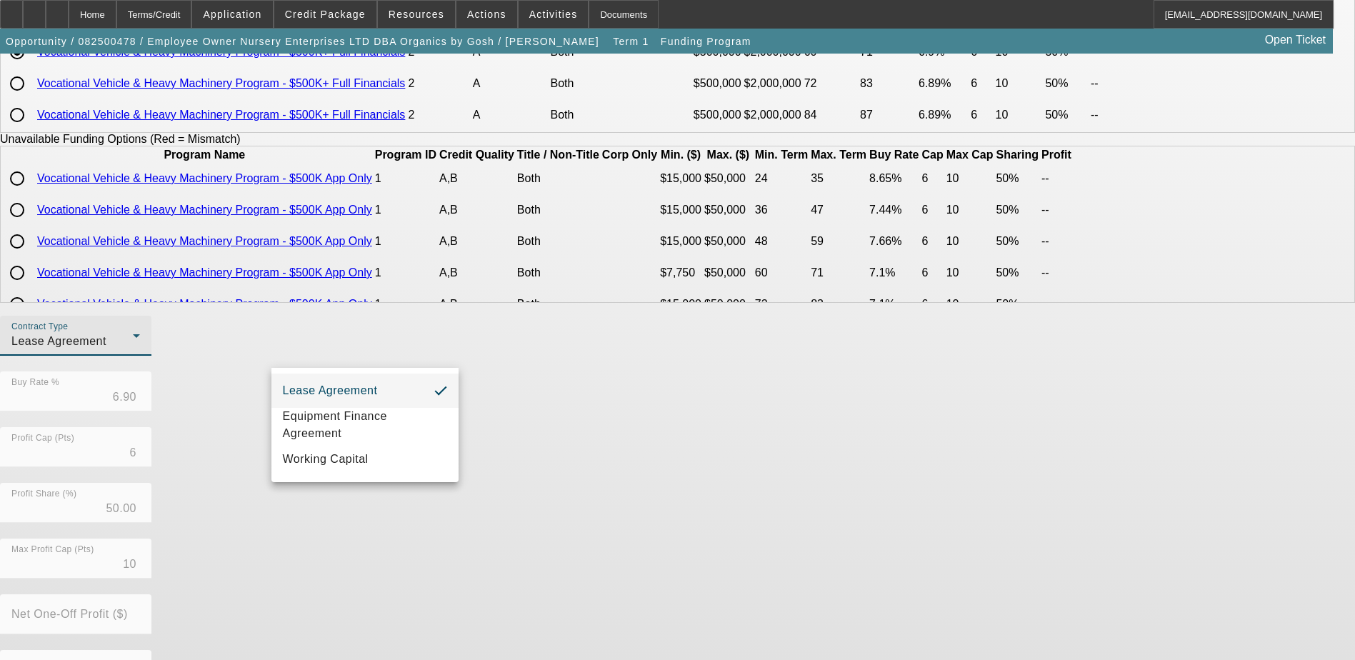
click at [415, 356] on div at bounding box center [677, 330] width 1355 height 660
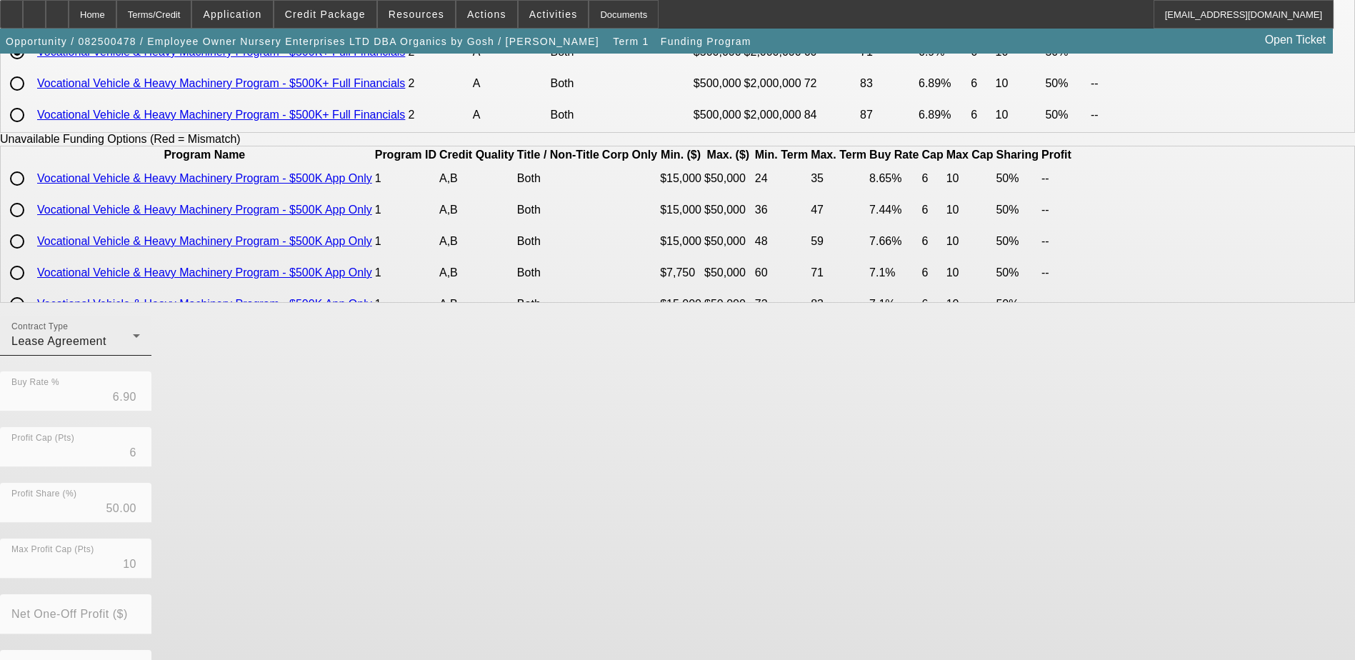
click at [133, 350] on div "Lease Agreement" at bounding box center [71, 341] width 121 height 17
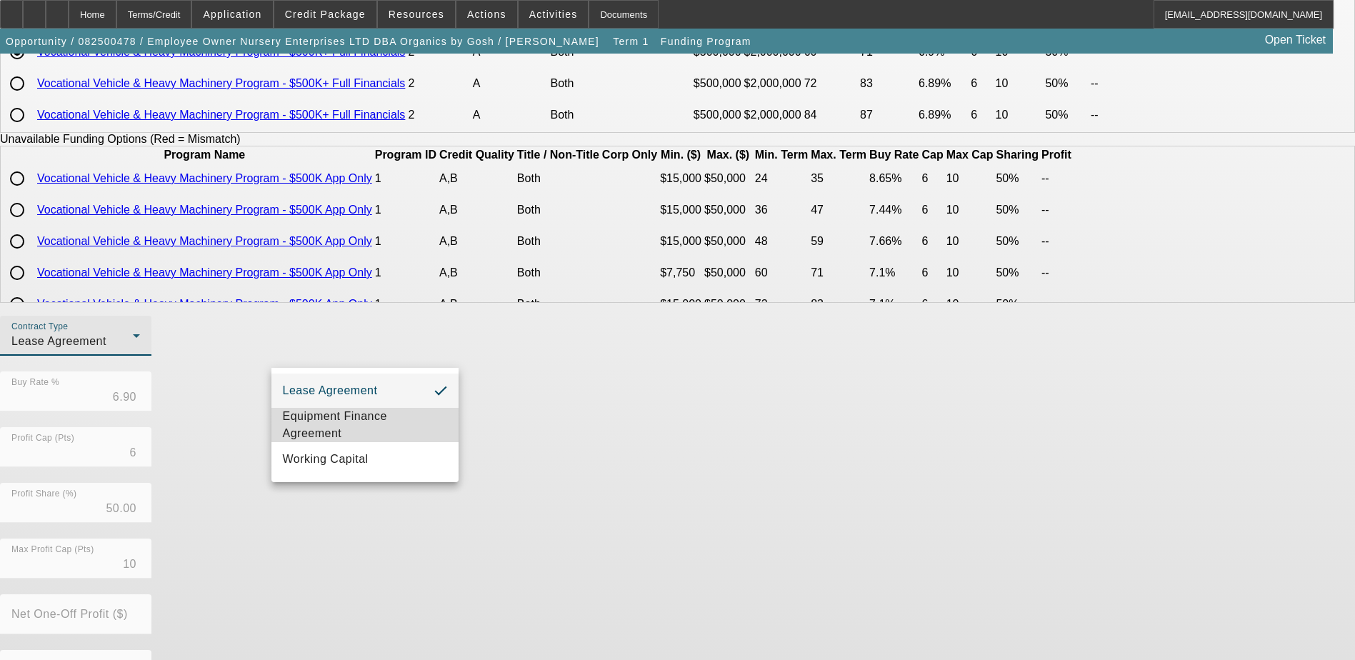
click at [381, 421] on span "Equipment Finance Agreement" at bounding box center [365, 425] width 164 height 34
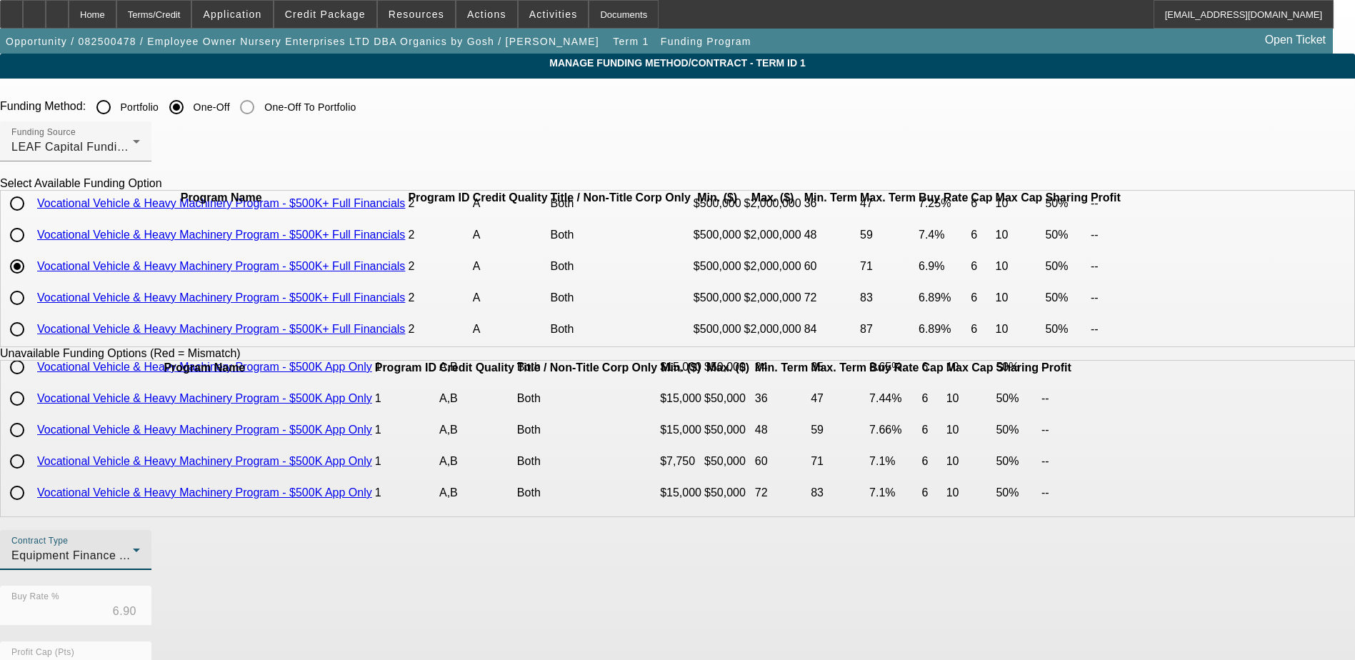
scroll to position [0, 0]
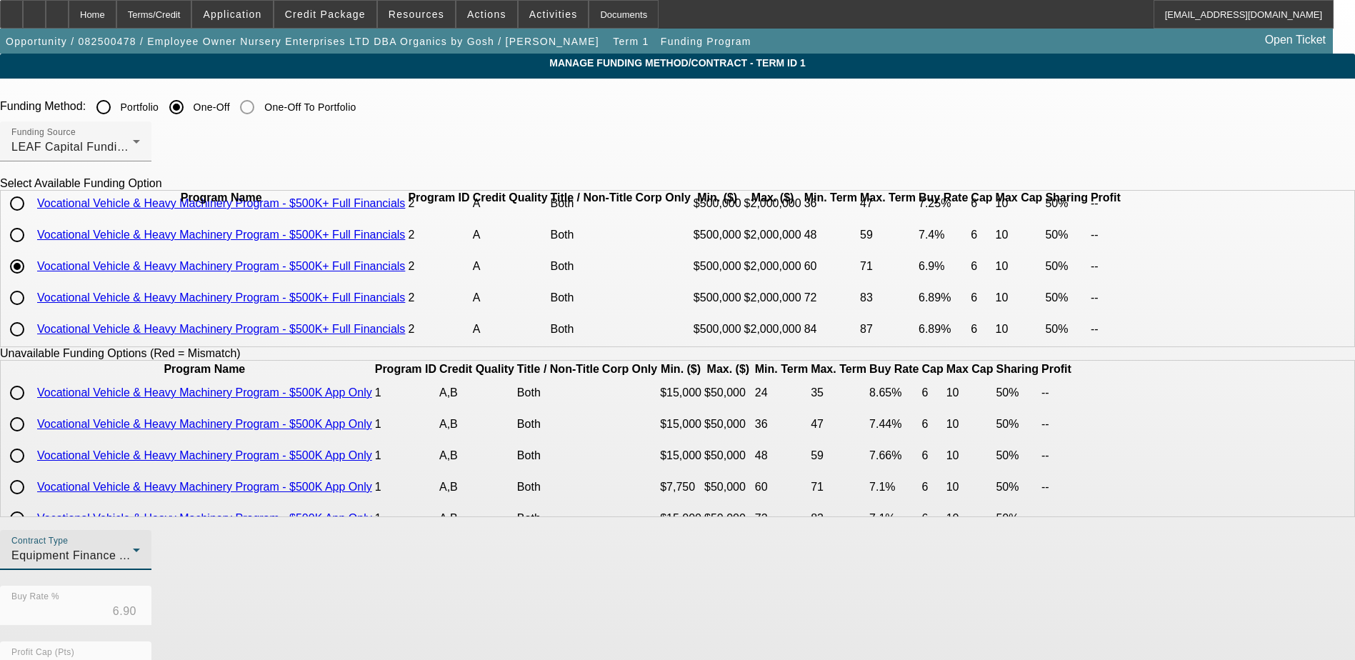
click at [133, 558] on div "Equipment Finance Agreement" at bounding box center [71, 555] width 121 height 17
click at [371, 448] on span "Lease Agreement" at bounding box center [330, 449] width 95 height 17
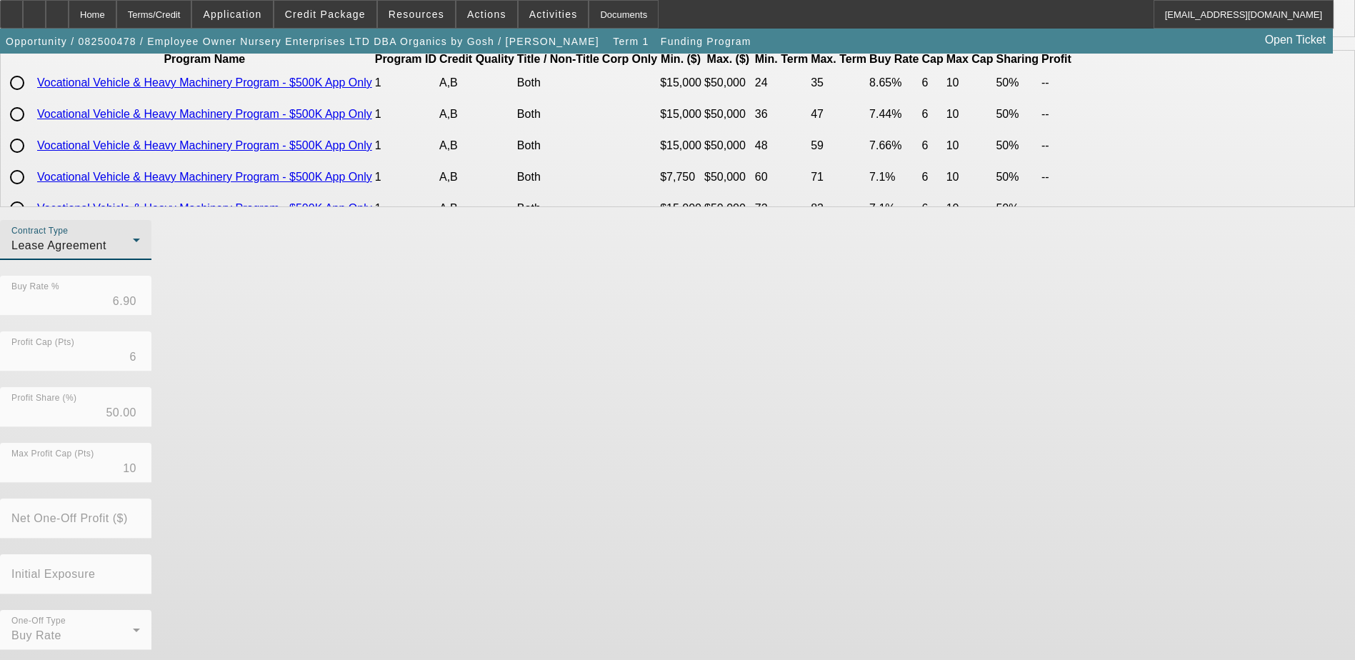
scroll to position [315, 0]
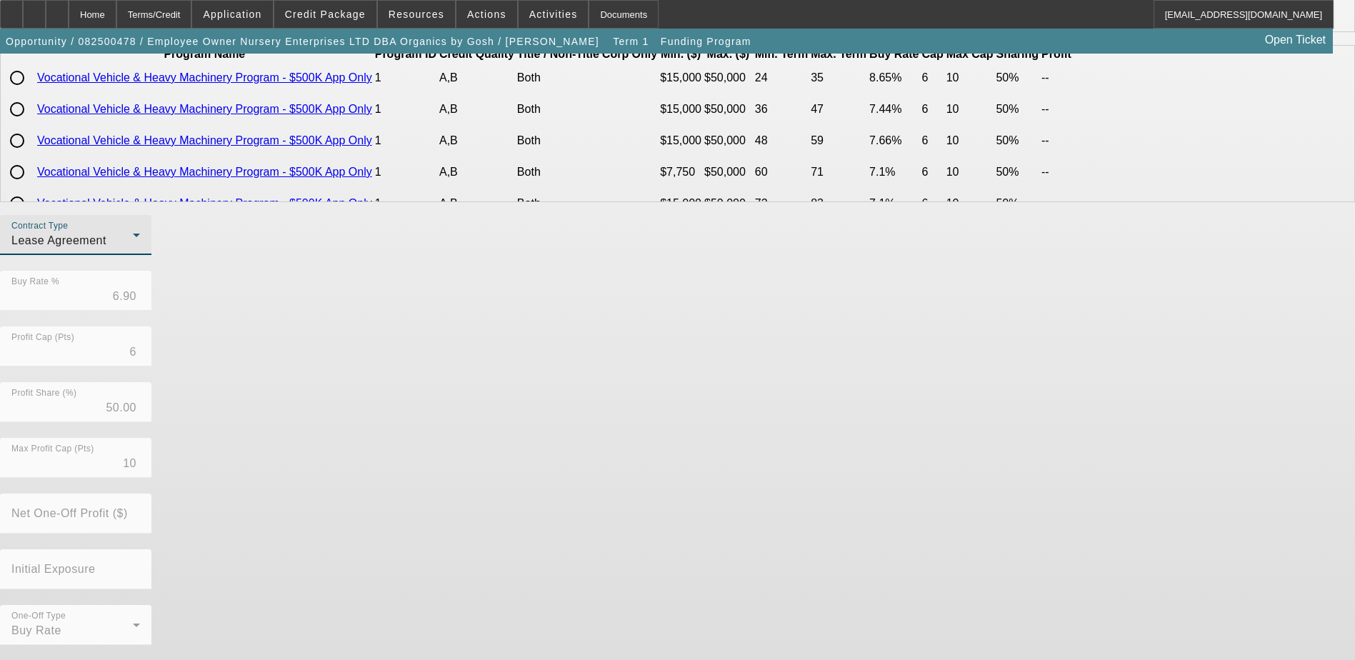
click at [140, 236] on div "Contract Type Lease Agreement" at bounding box center [75, 235] width 129 height 40
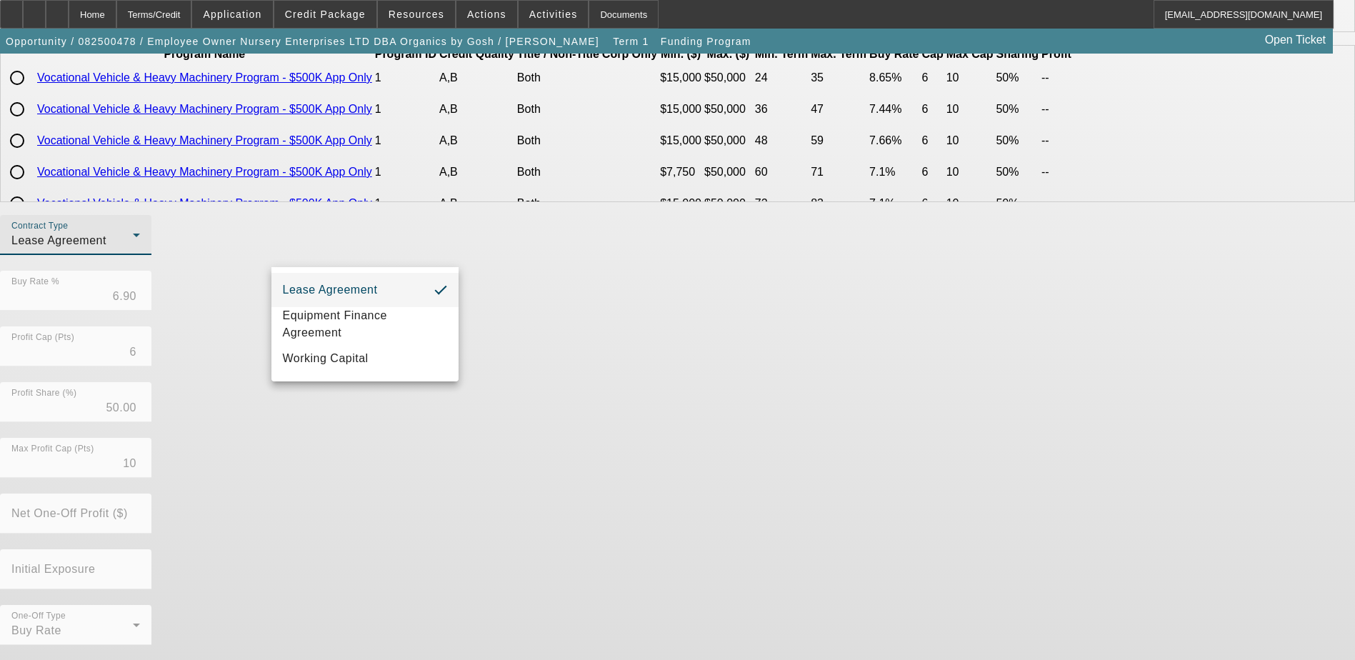
drag, startPoint x: 553, startPoint y: 333, endPoint x: 554, endPoint y: 345, distance: 11.4
click at [554, 335] on div at bounding box center [677, 330] width 1355 height 660
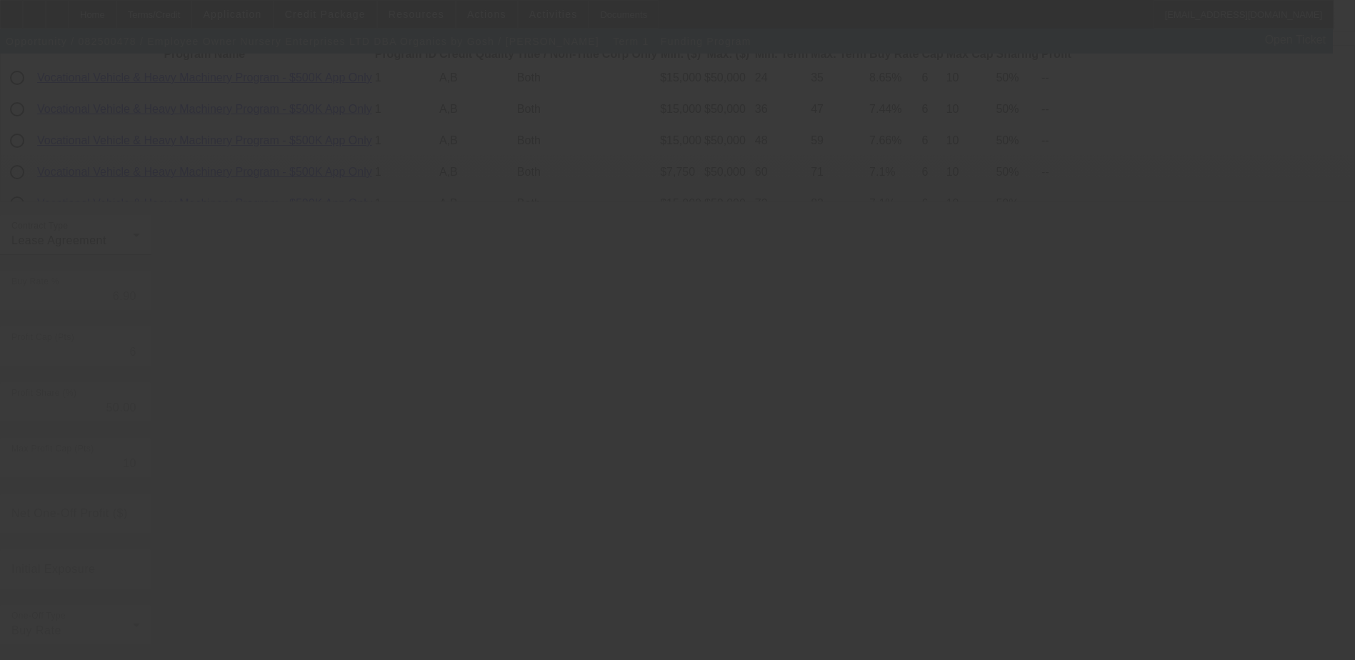
radio input "true"
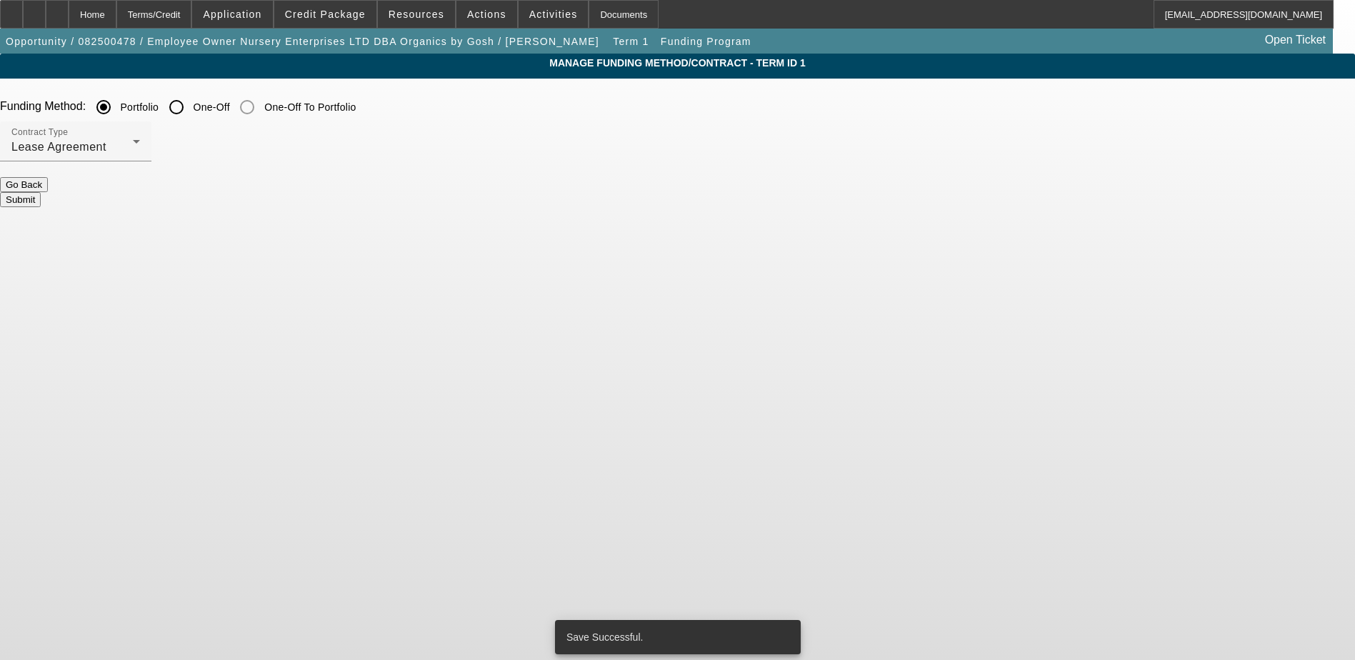
scroll to position [0, 0]
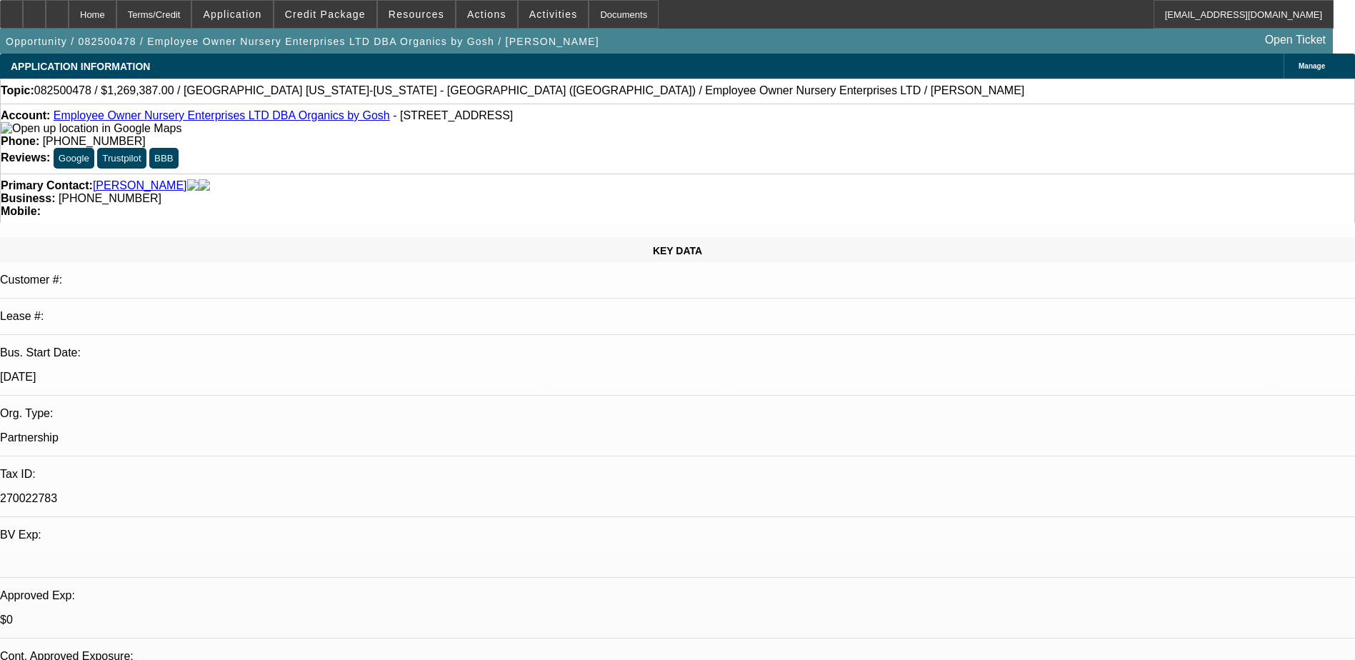
select select "0"
select select "2"
select select "0.1"
select select "4"
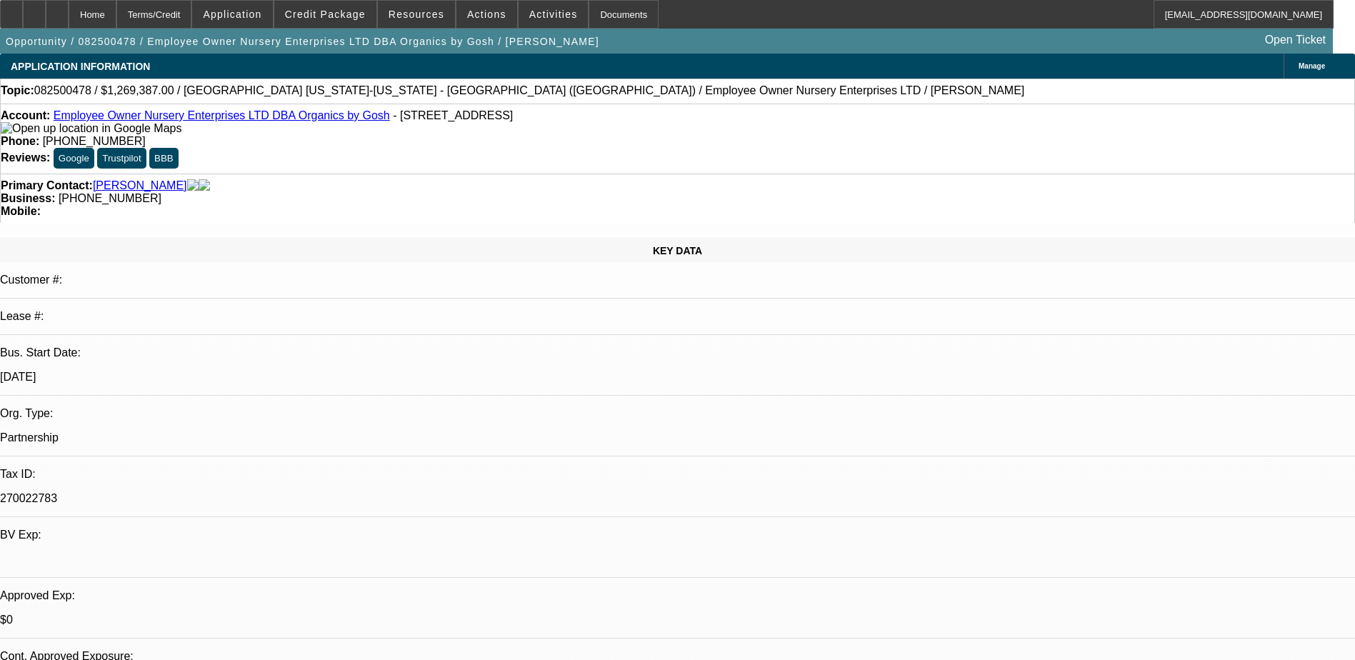
click at [69, 1] on div at bounding box center [57, 14] width 23 height 29
select select "0"
select select "2"
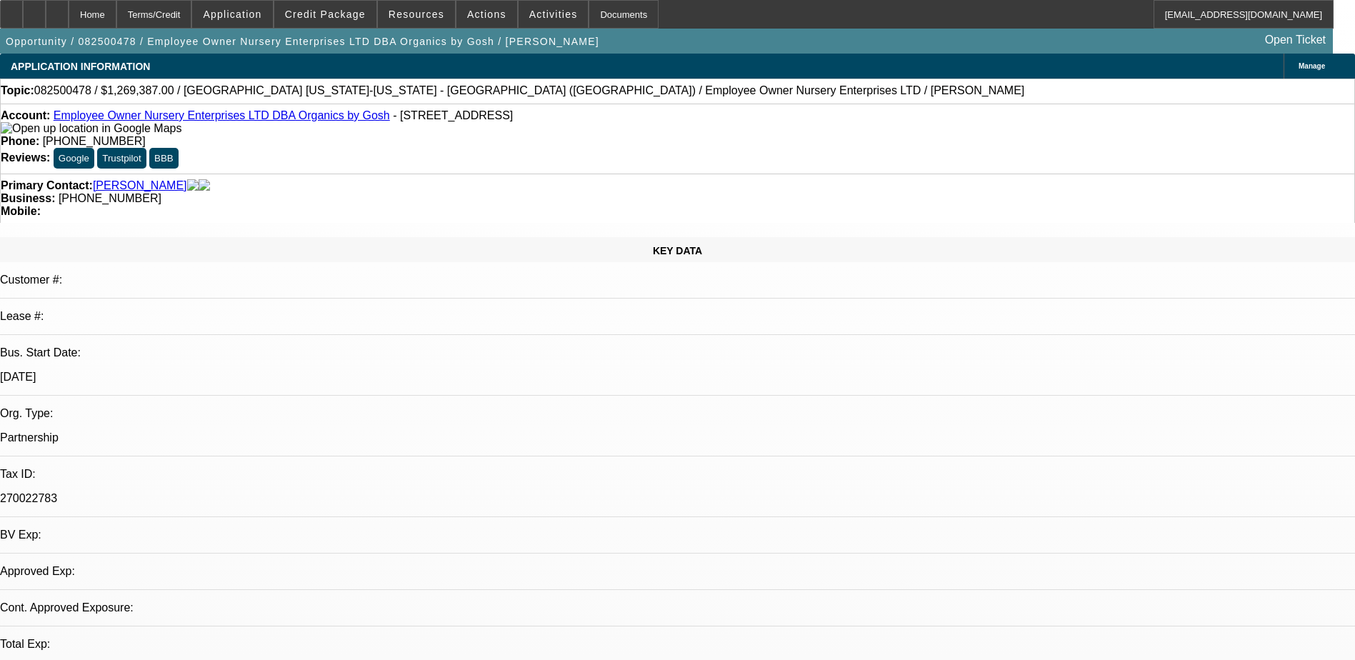
select select "0.1"
select select "4"
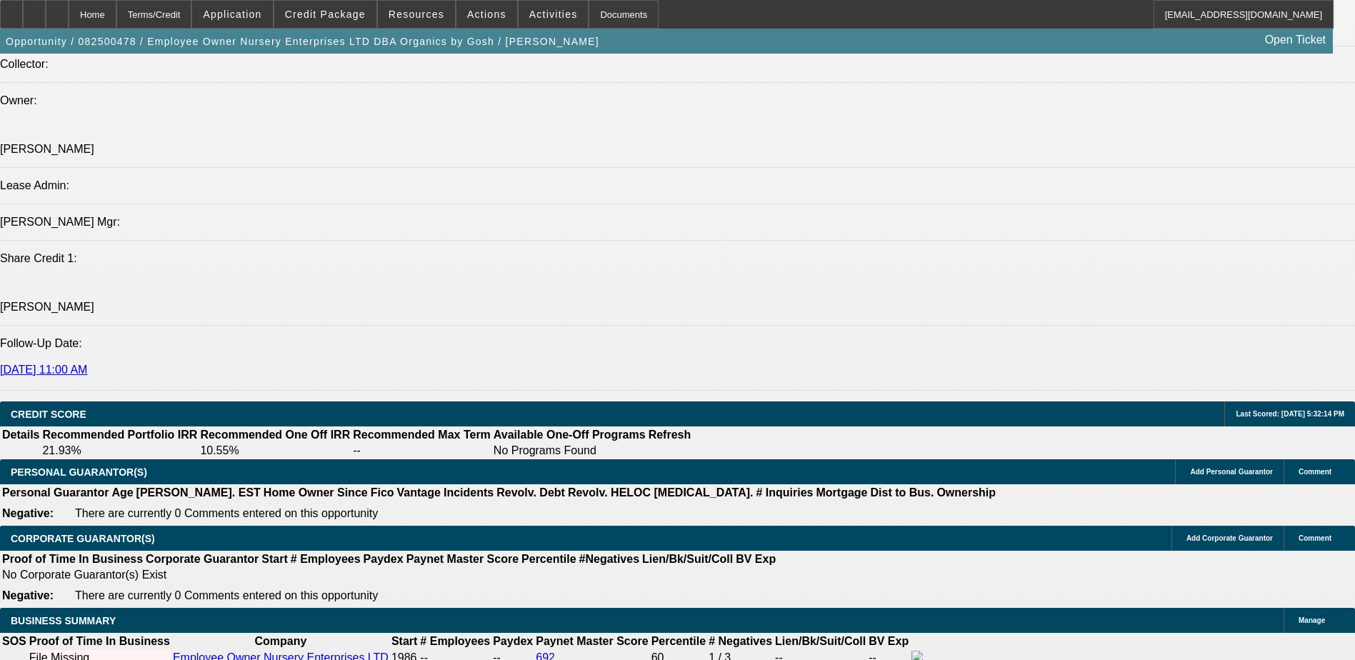
scroll to position [1706, 0]
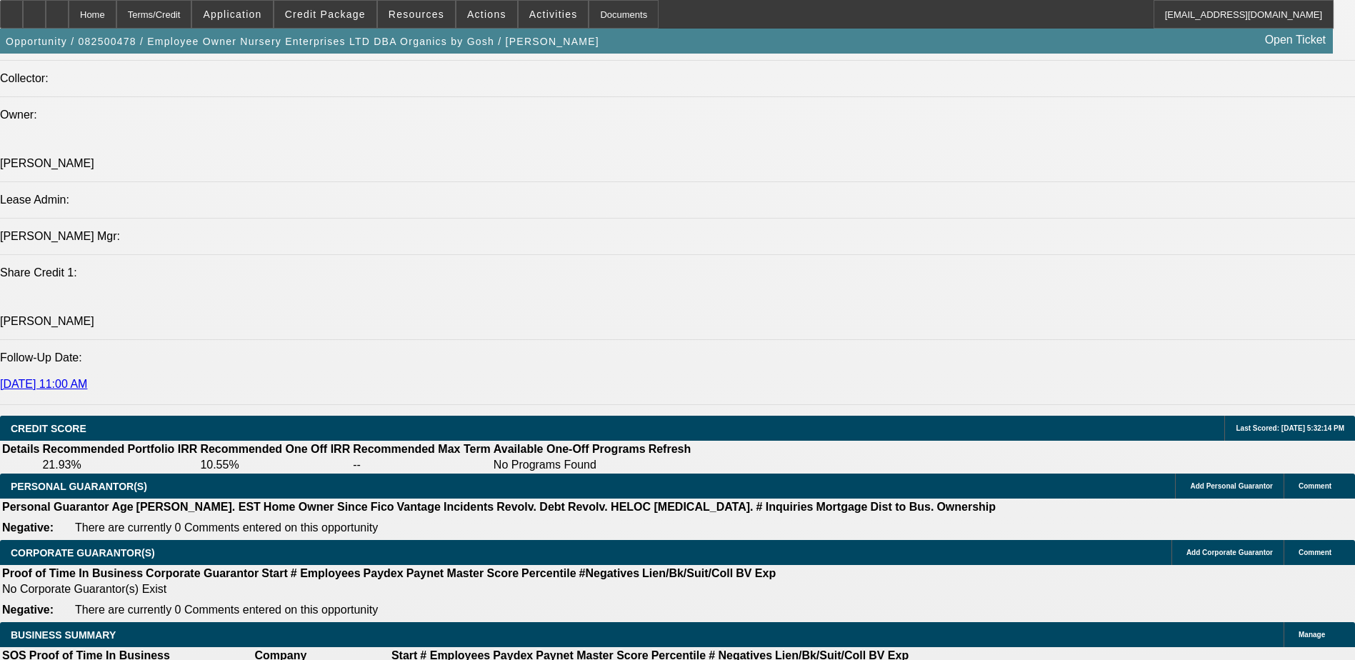
select select "0.1"
type input "$126,938.70"
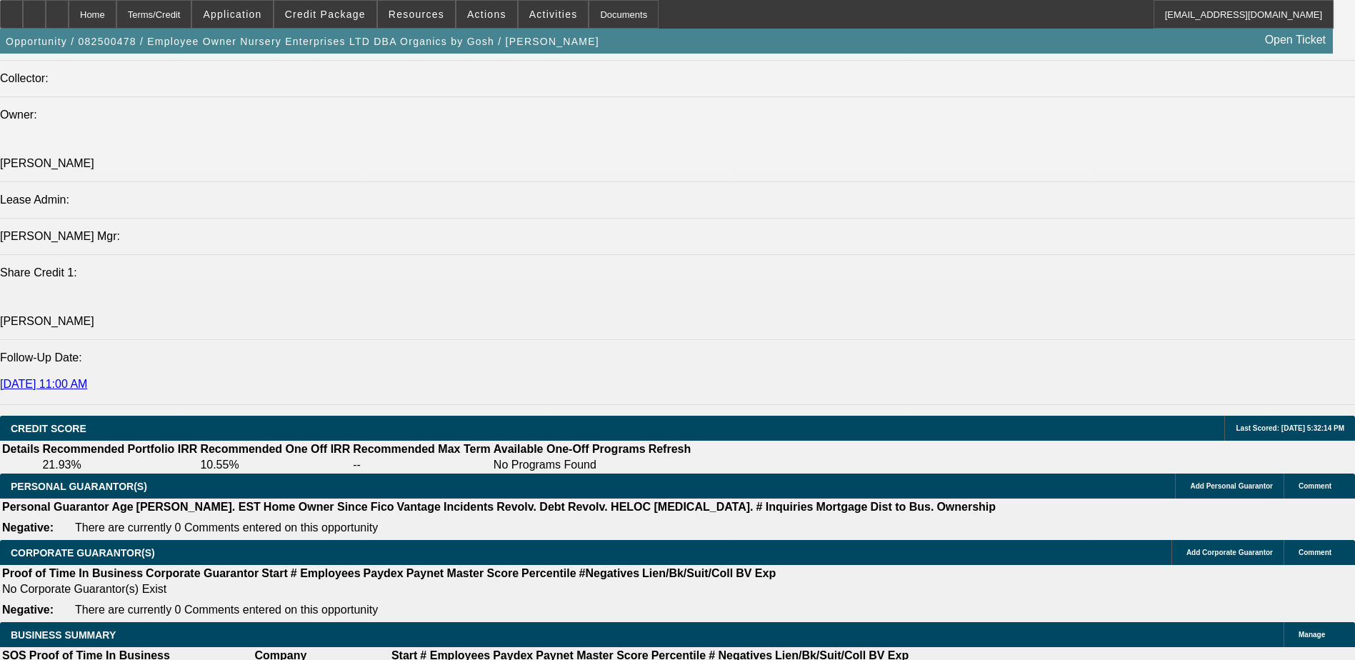
select select "0.2"
type input "$253,877.40"
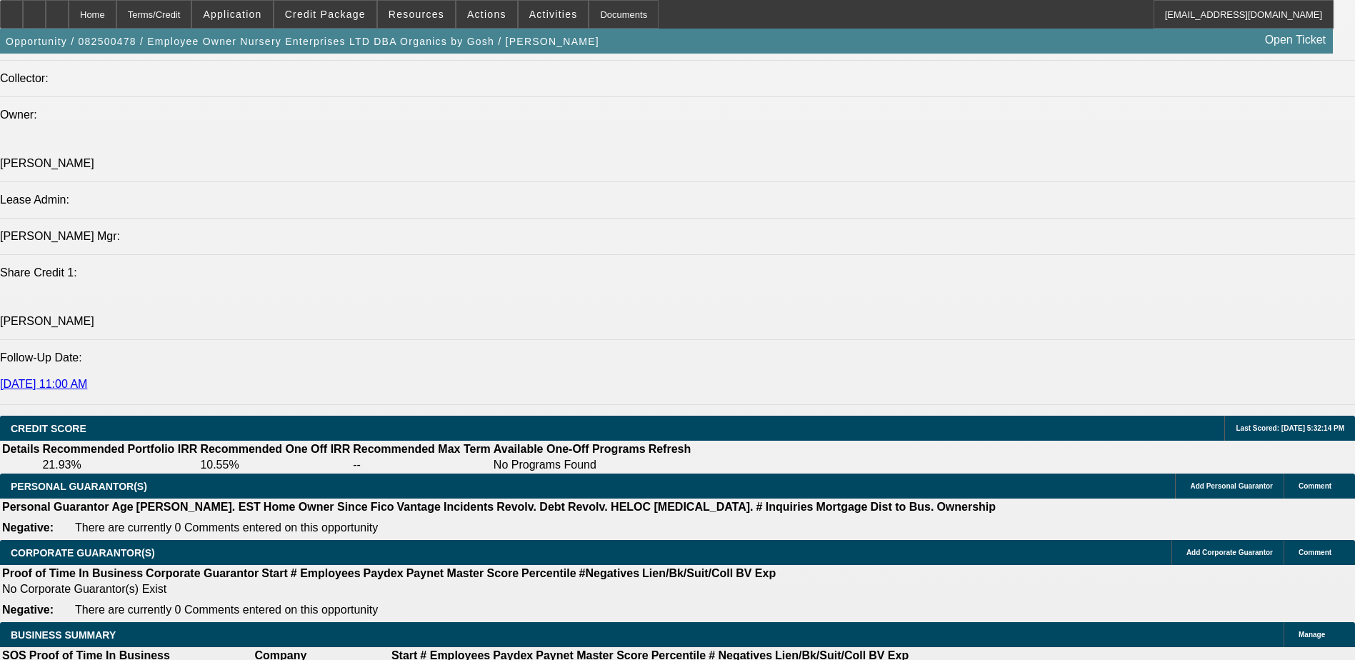
select select "0.1"
type input "$126,938.70"
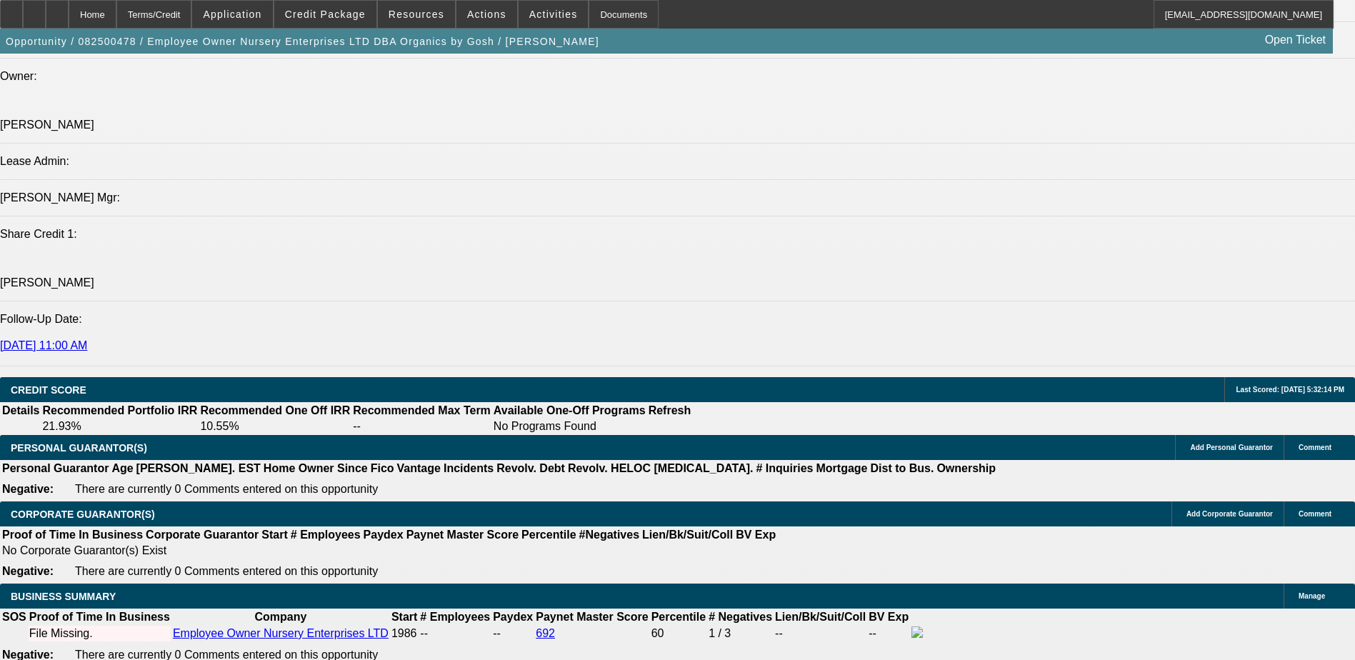
scroll to position [1777, 0]
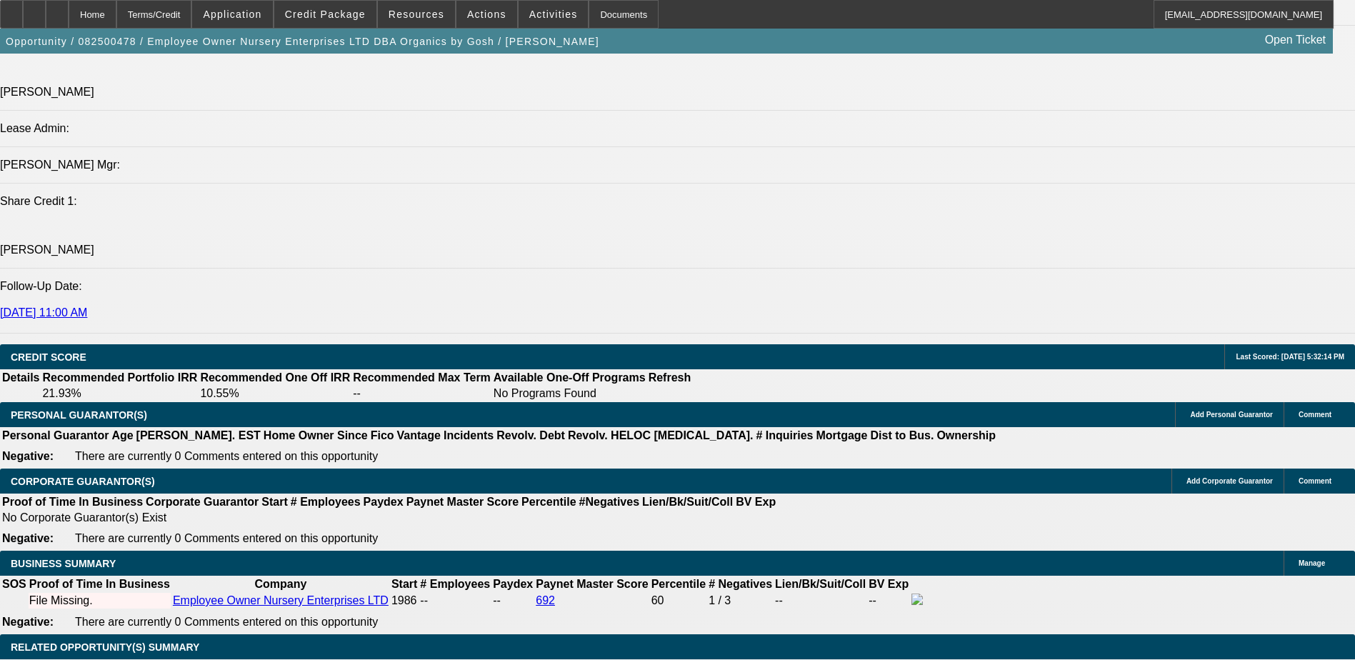
type input "1"
type input "0"
type input "60"
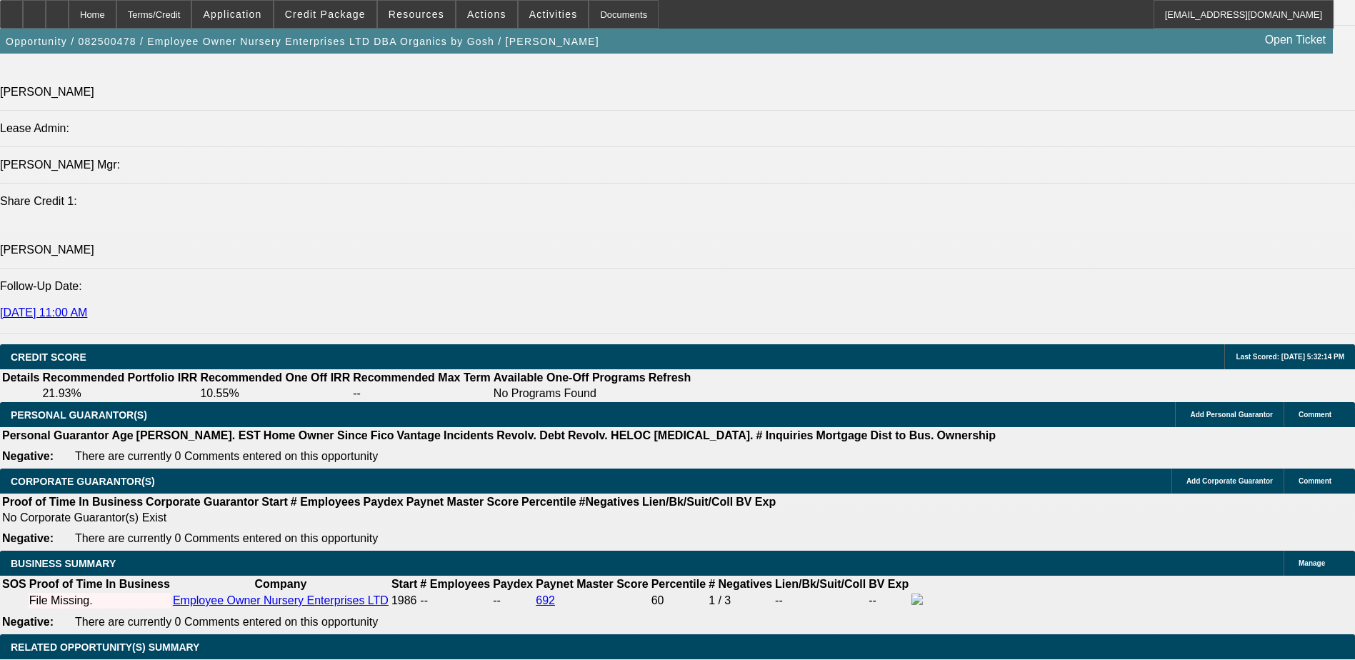
type input "9"
type input "$47,430.70"
type input "$23,715.35"
type input "9"
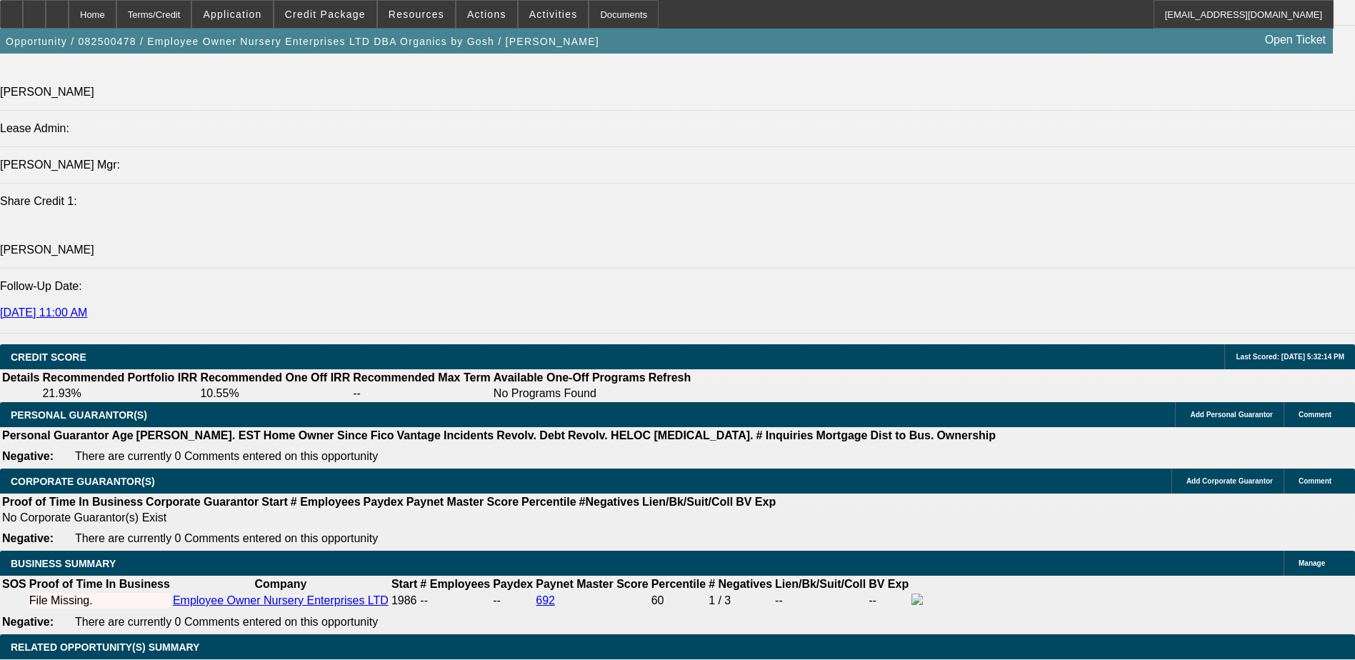
type input "97"
type input "$186,453.92"
type input "$93,226.96"
type input "97.2"
type input "$186,821.98"
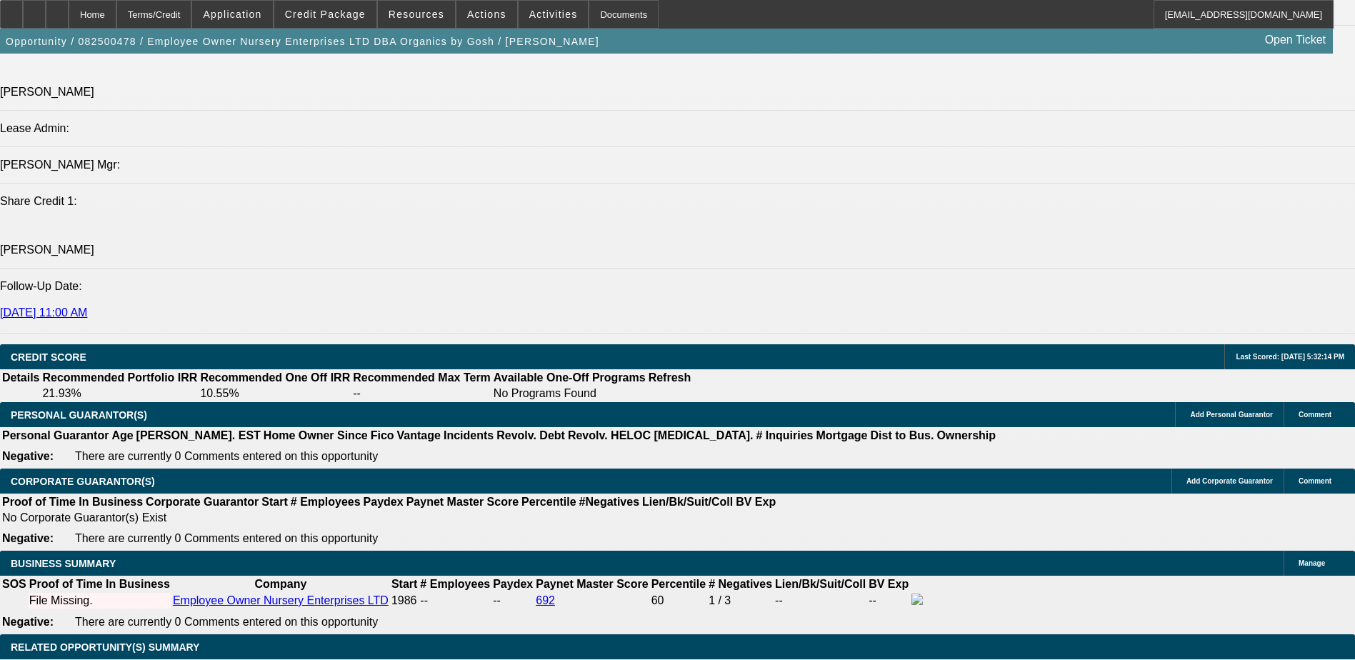
type input "$93,410.99"
type input "7.2"
type input "$45,459.60"
type input "$22,729.80"
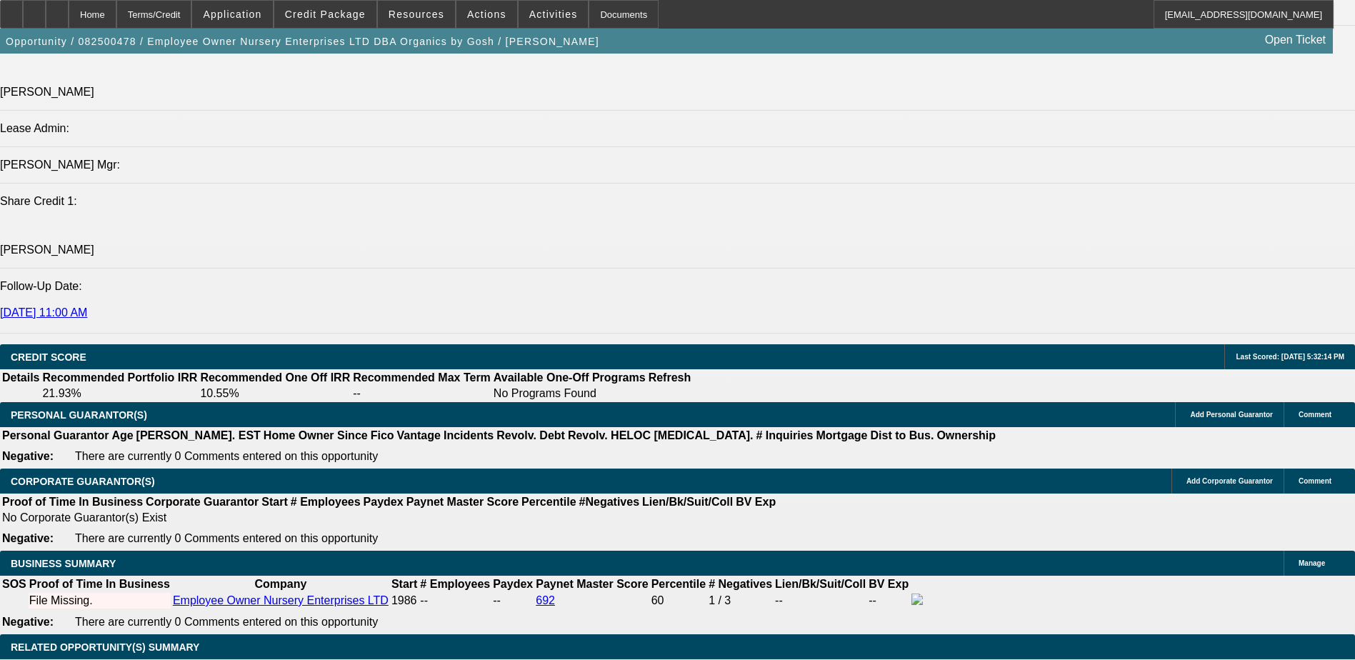
type input "7.2"
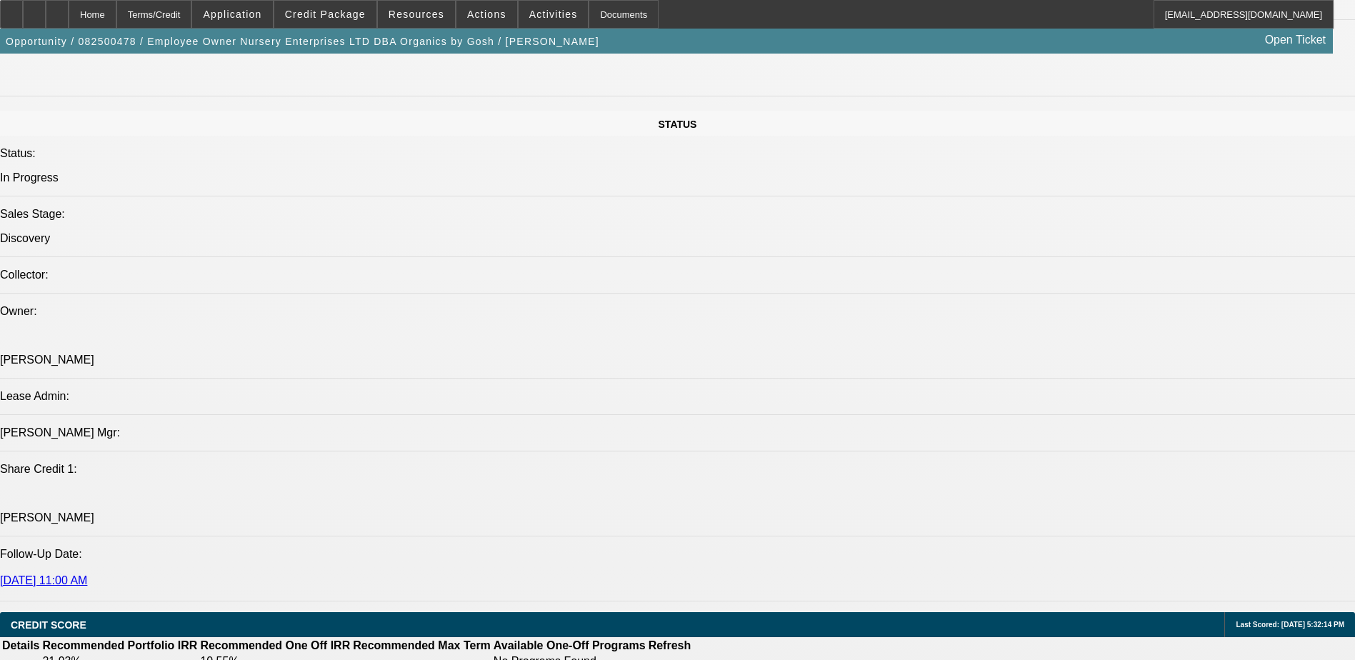
scroll to position [1349, 0]
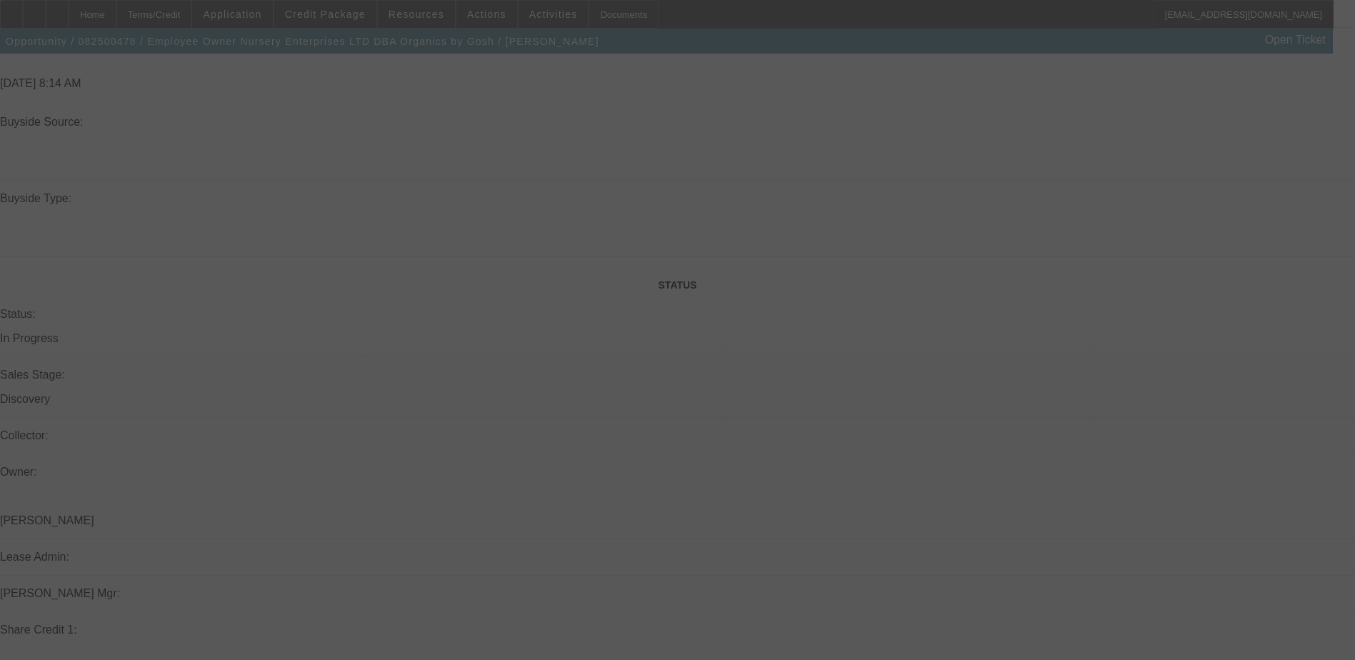
select select "0.1"
select select "2"
select select "0.1"
select select "4"
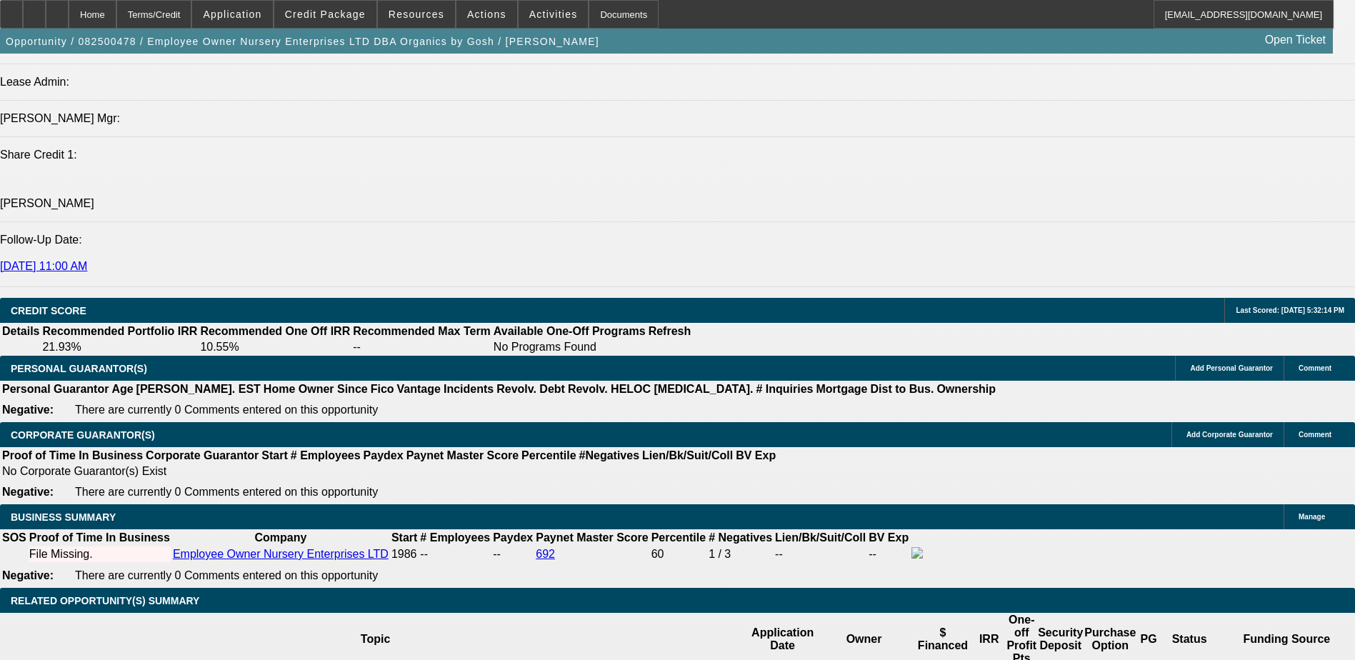
scroll to position [1849, 0]
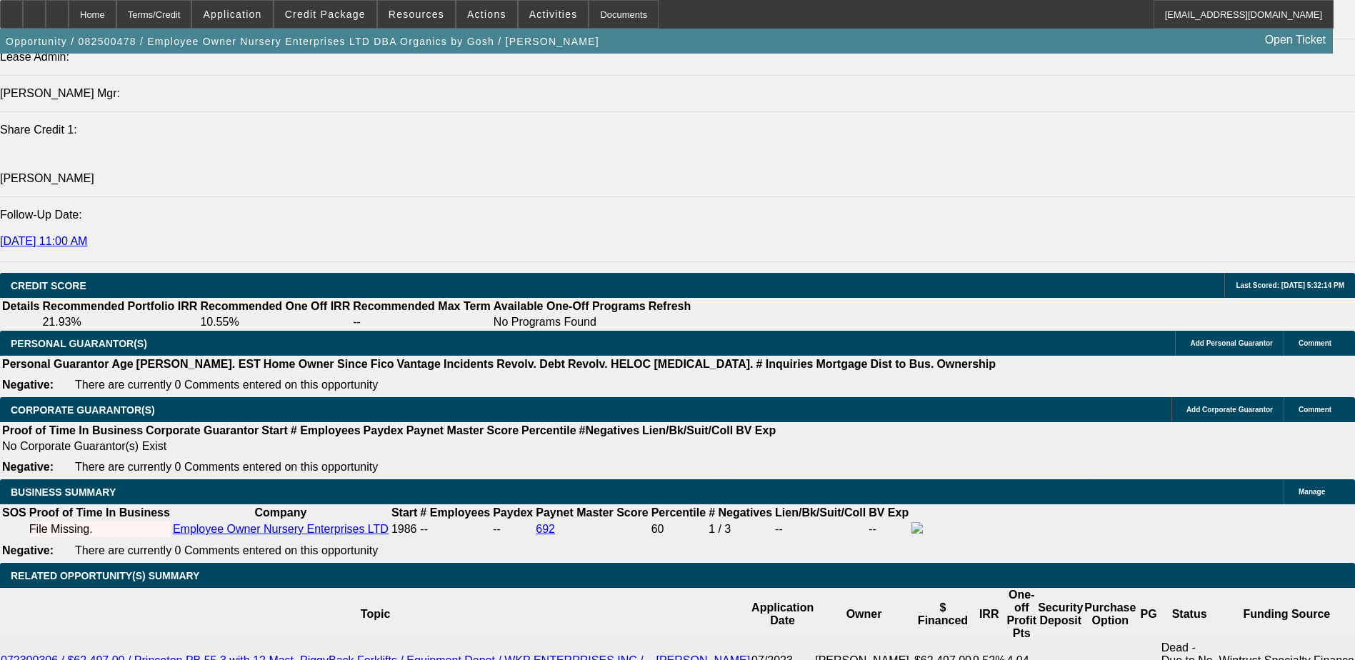
drag, startPoint x: 1143, startPoint y: 368, endPoint x: 915, endPoint y: 307, distance: 236.6
drag, startPoint x: 915, startPoint y: 307, endPoint x: 954, endPoint y: 313, distance: 39.8
copy div "-Company is employee owned and operated (Partnership) -Horizonal Grinder 1.3mil…"
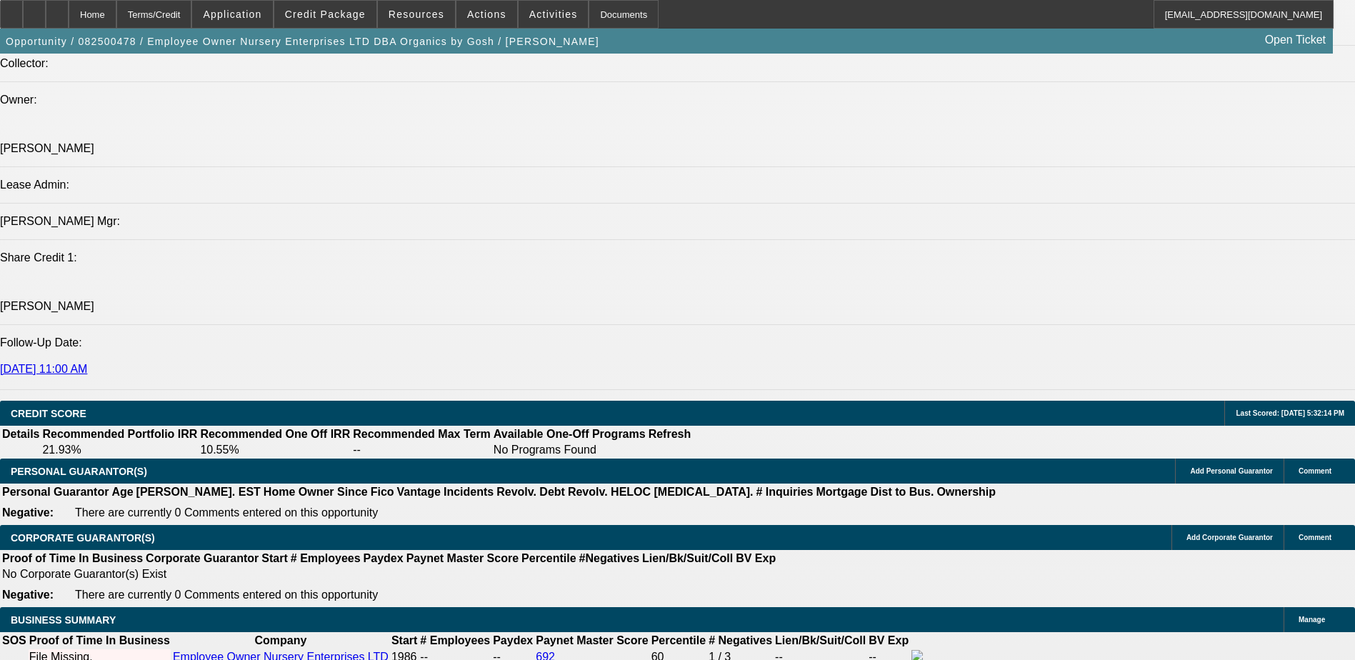
scroll to position [1492, 0]
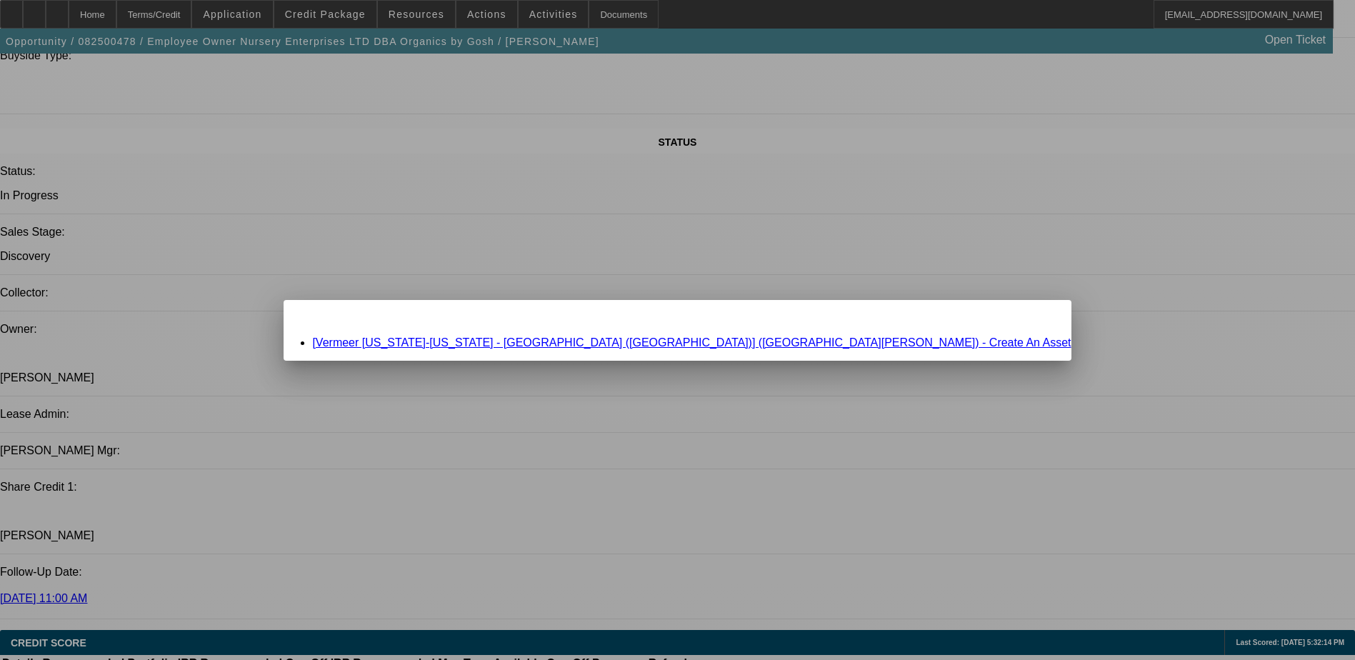
click at [651, 341] on link "[Vermeer Texas-Louisiana - Austin (Round Rock)] (Brownlow, Shane) - Create An A…" at bounding box center [691, 342] width 758 height 12
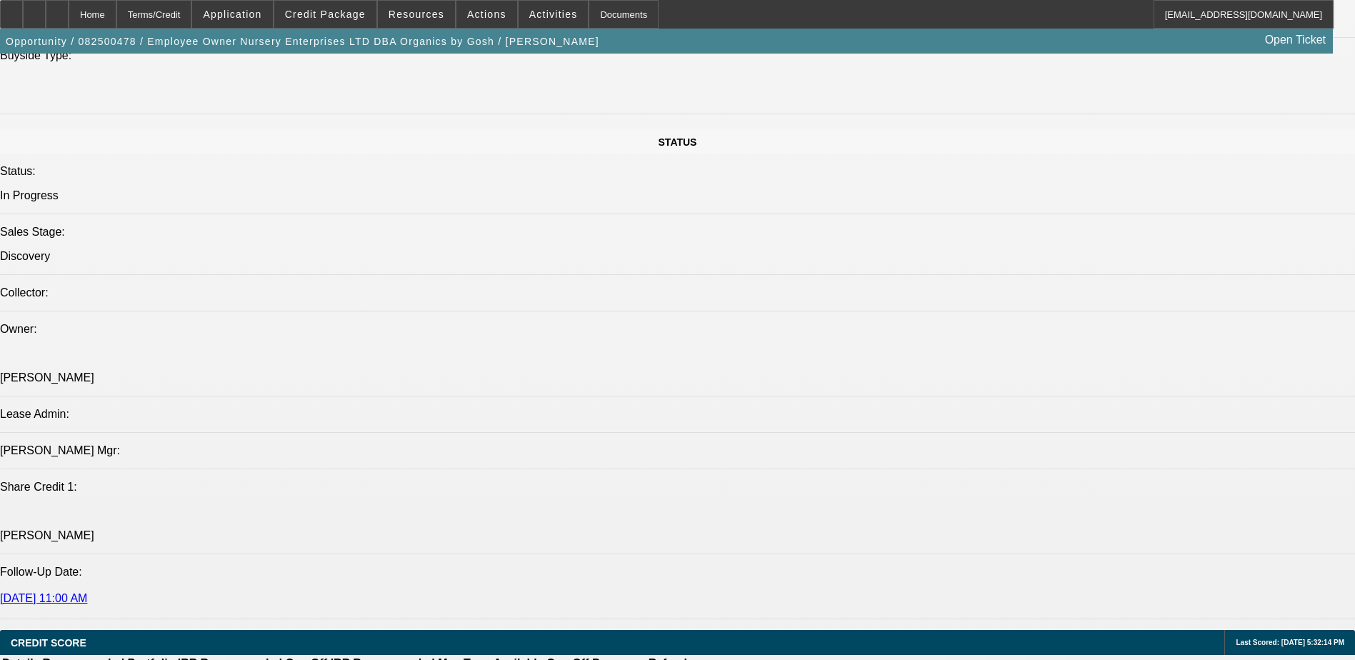
scroll to position [1492, 0]
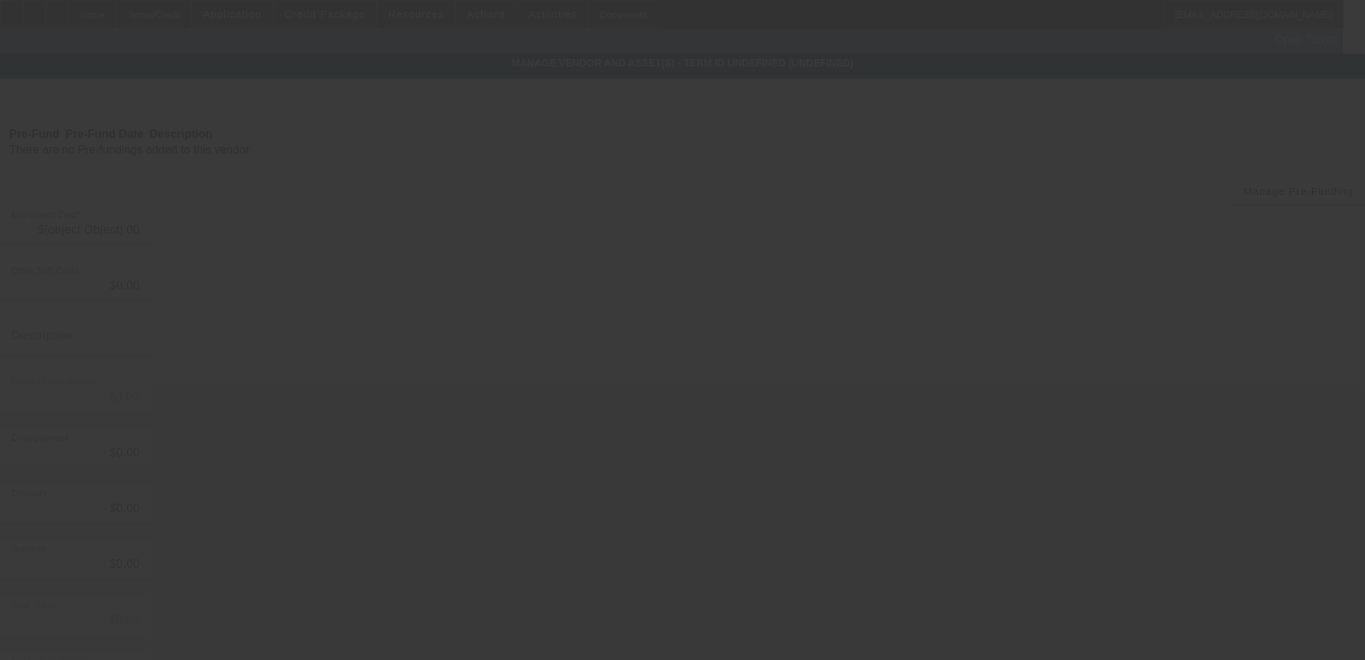
type input "$1,269,387.00"
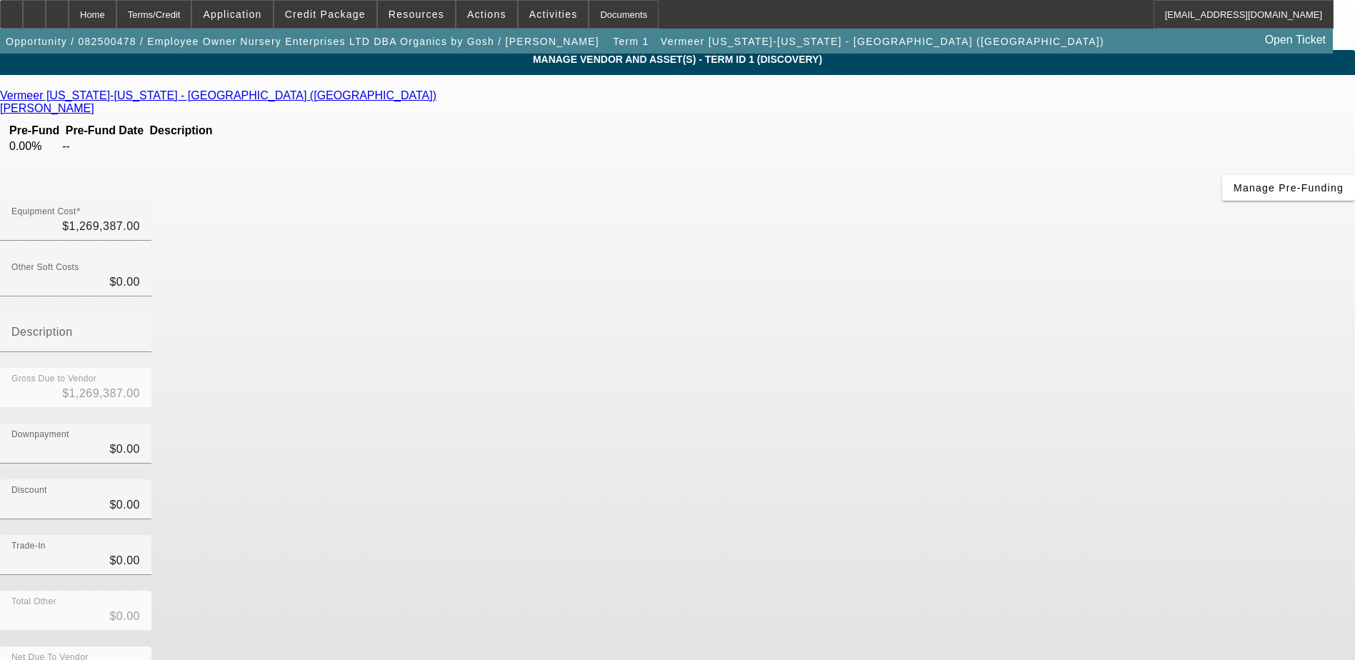
scroll to position [4, 0]
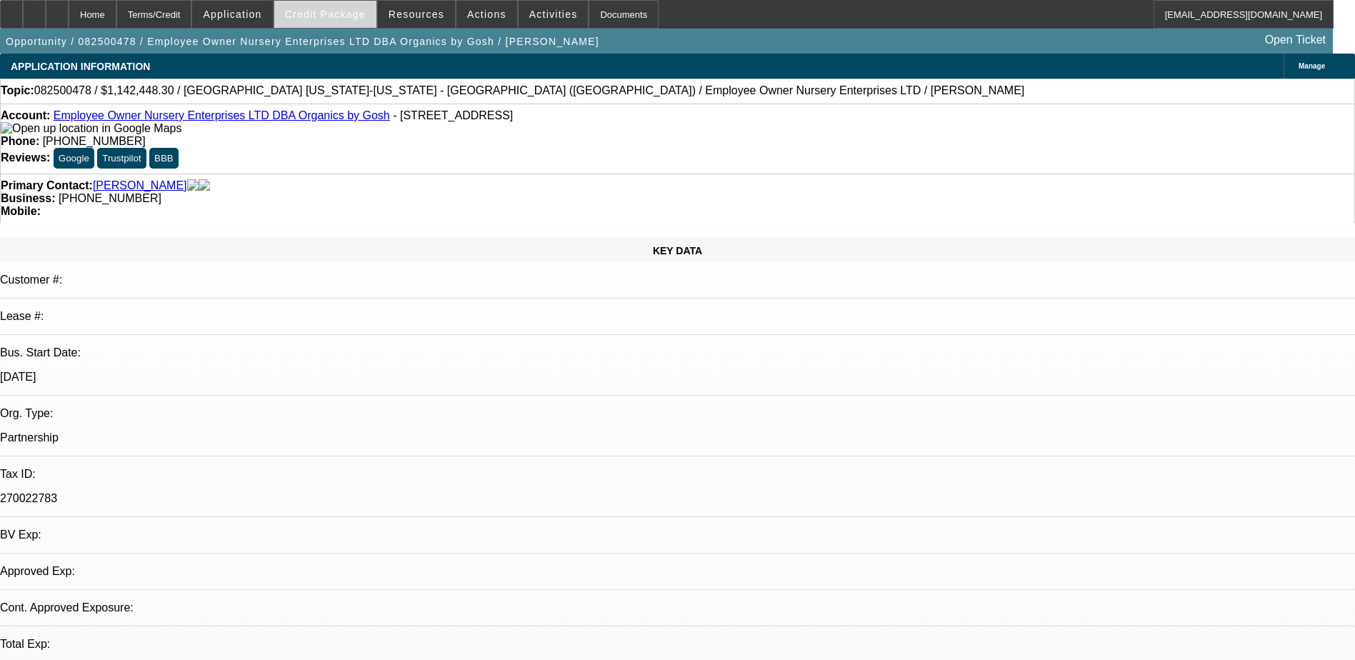
select select "0.1"
select select "2"
select select "0.1"
select select "4"
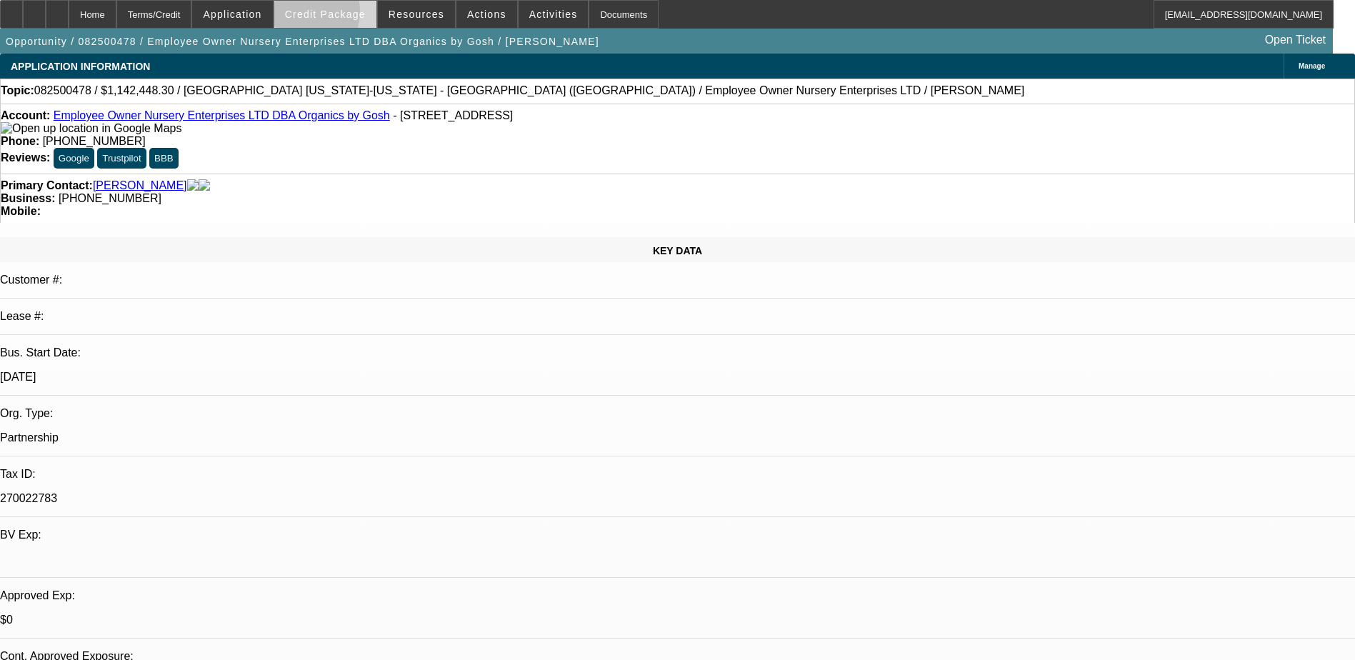
click at [326, 15] on span "Credit Package" at bounding box center [325, 14] width 81 height 11
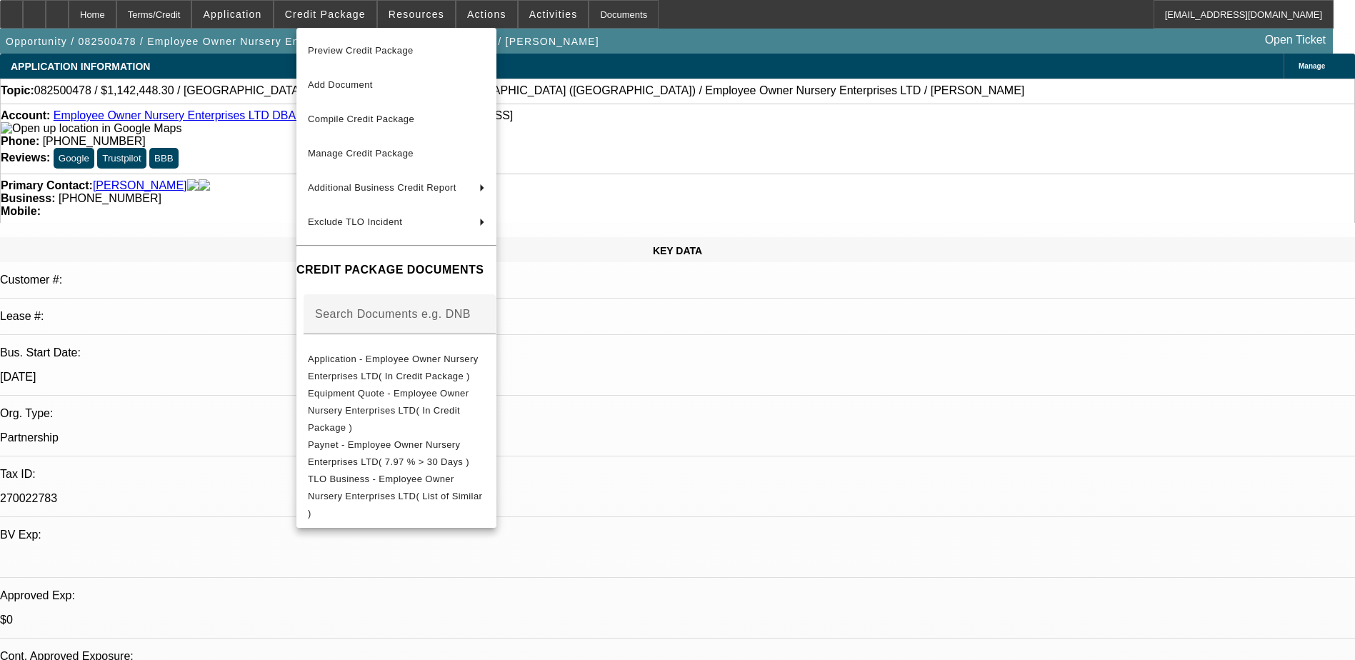
click at [948, 568] on div at bounding box center [677, 330] width 1355 height 660
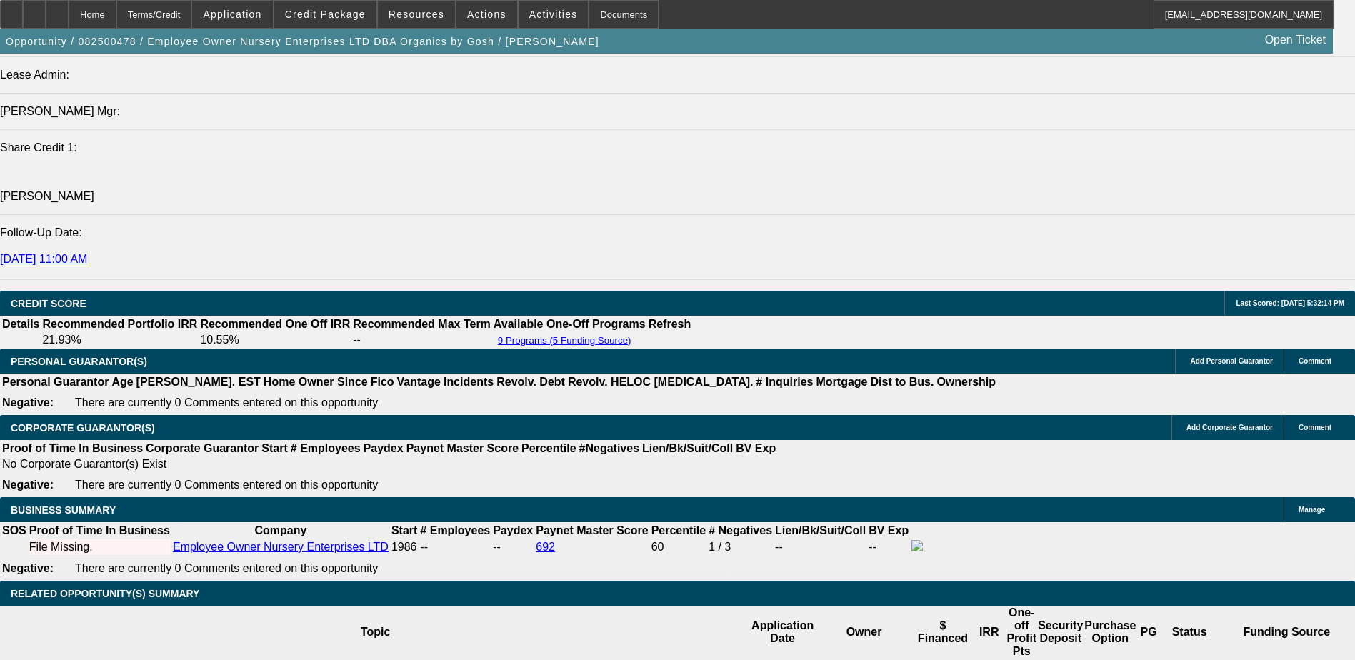
scroll to position [1857, 0]
